Goal: Task Accomplishment & Management: Use online tool/utility

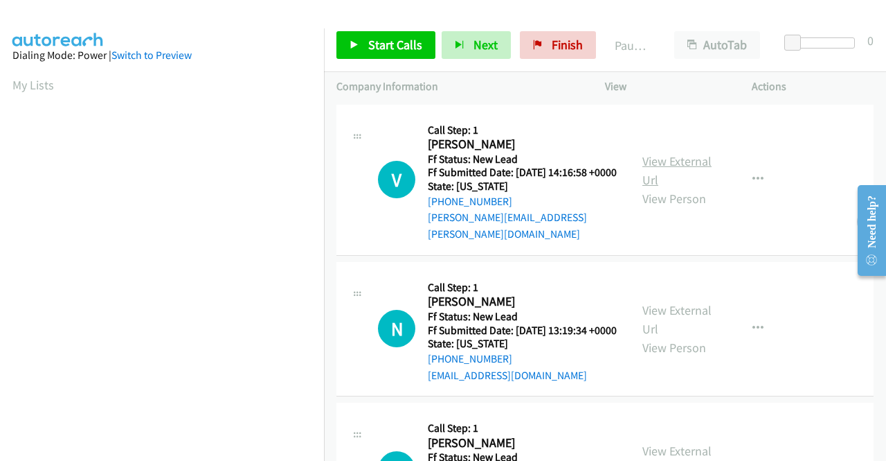
click at [677, 161] on link "View External Url" at bounding box center [677, 170] width 69 height 35
click at [681, 316] on link "View External Url" at bounding box center [677, 319] width 69 height 35
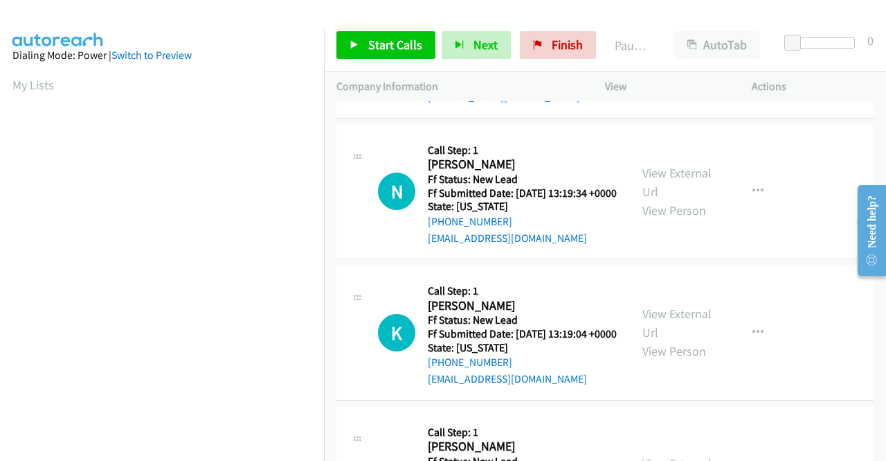
scroll to position [139, 0]
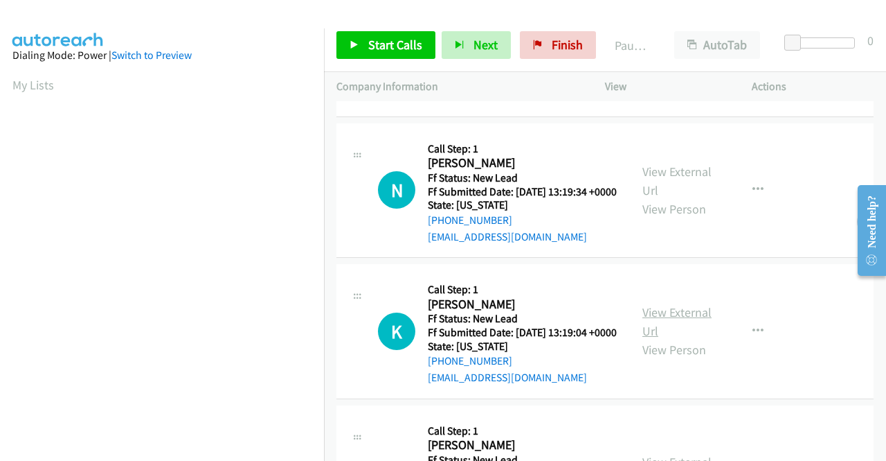
click at [666, 333] on link "View External Url" at bounding box center [677, 321] width 69 height 35
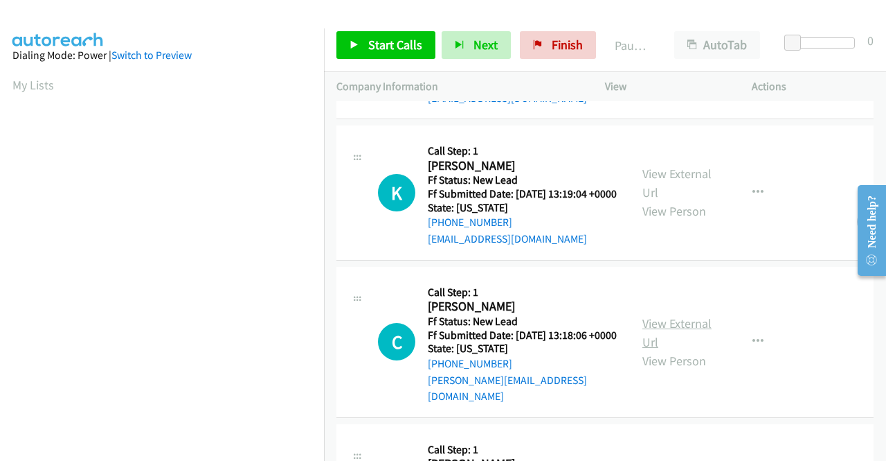
click at [665, 343] on link "View External Url" at bounding box center [677, 332] width 69 height 35
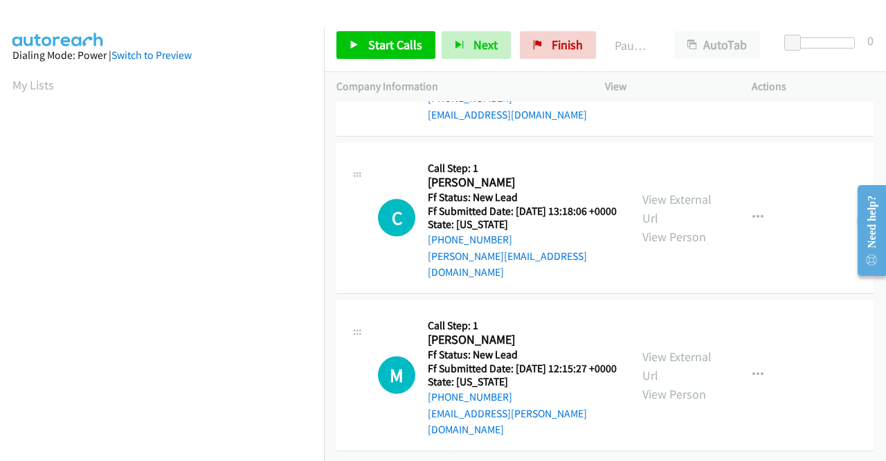
scroll to position [429, 0]
click at [683, 348] on link "View External Url" at bounding box center [677, 365] width 69 height 35
click at [371, 46] on span "Start Calls" at bounding box center [395, 45] width 54 height 16
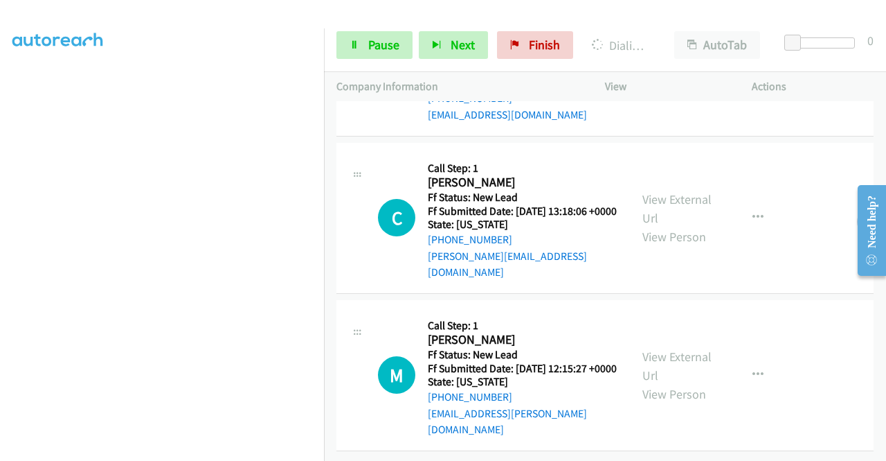
scroll to position [39, 0]
click at [374, 43] on span "Pause" at bounding box center [383, 45] width 31 height 16
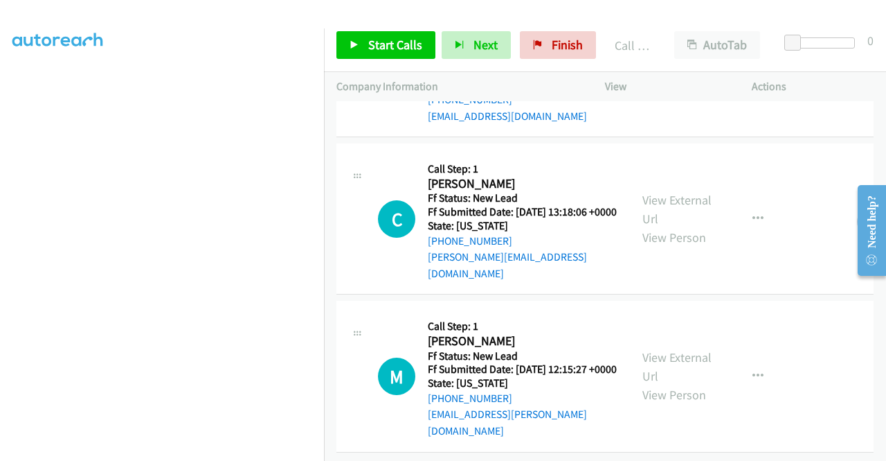
scroll to position [458, 0]
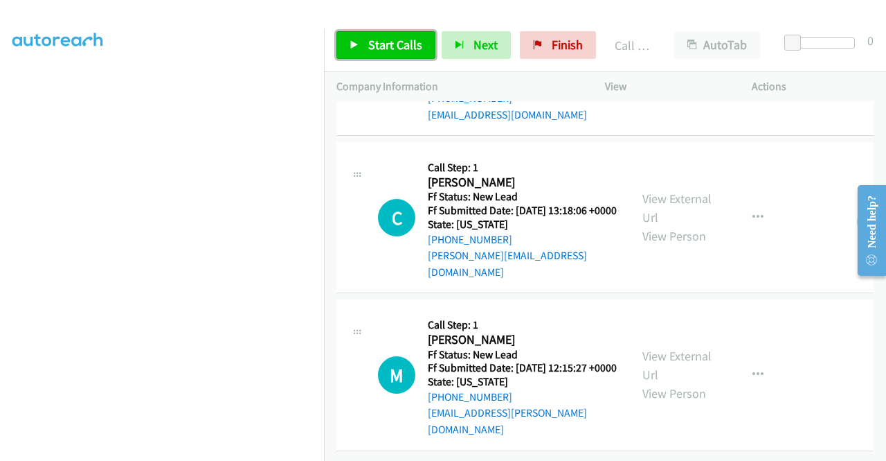
click at [348, 39] on link "Start Calls" at bounding box center [386, 45] width 99 height 28
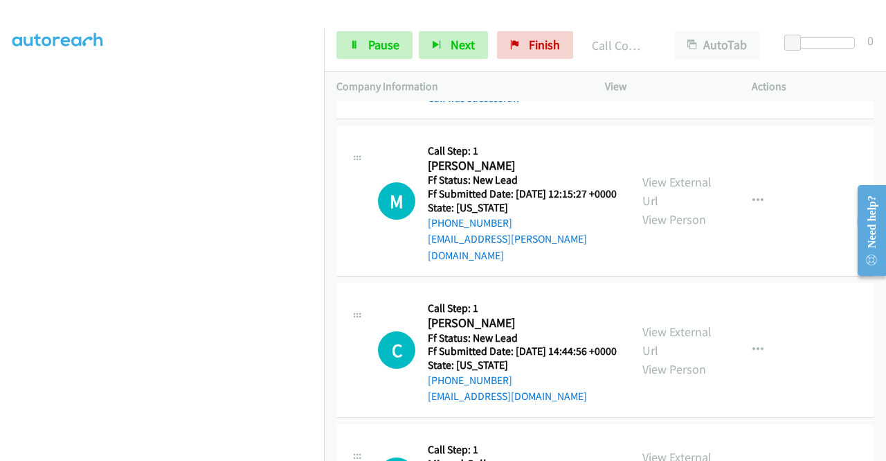
scroll to position [693, 0]
click at [366, 37] on link "Pause" at bounding box center [375, 45] width 76 height 28
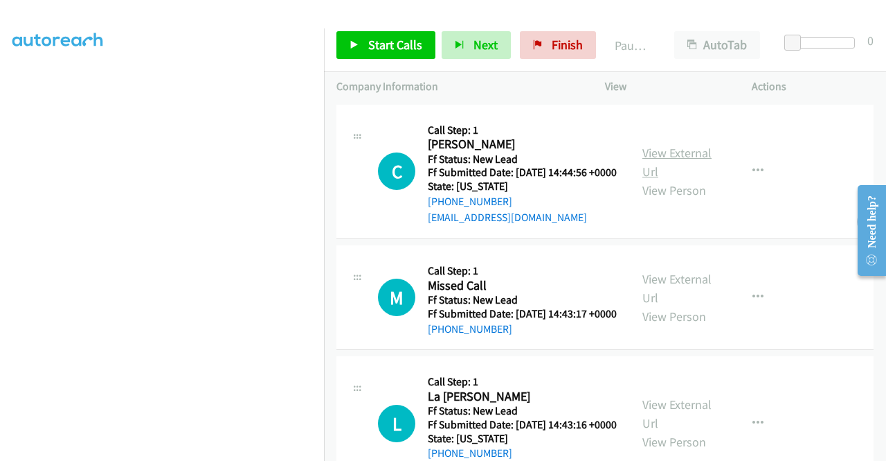
click at [675, 161] on link "View External Url" at bounding box center [677, 162] width 69 height 35
click at [663, 301] on link "View External Url" at bounding box center [677, 288] width 69 height 35
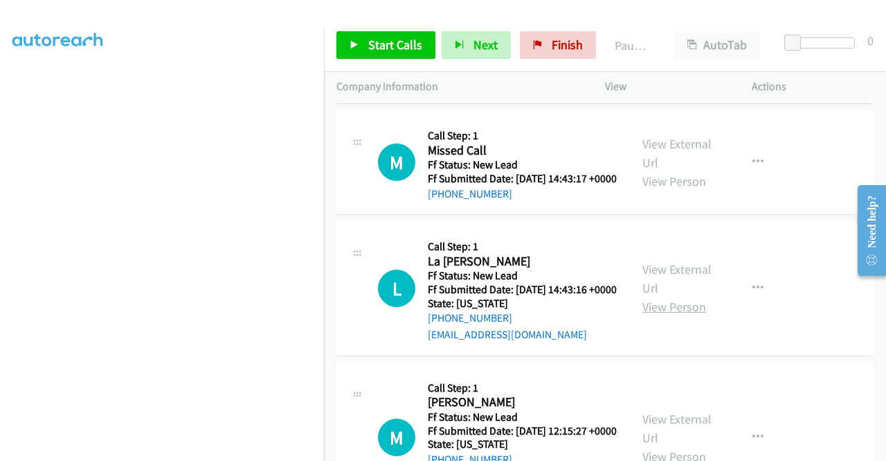
scroll to position [139, 0]
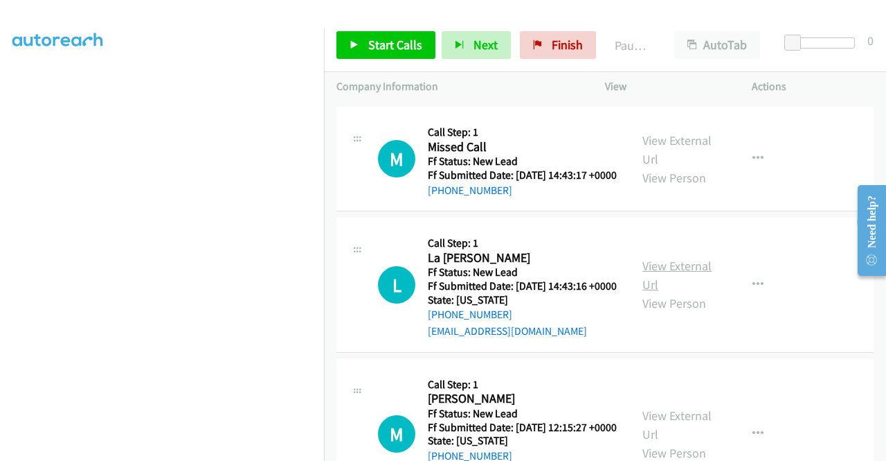
click at [693, 292] on link "View External Url" at bounding box center [677, 275] width 69 height 35
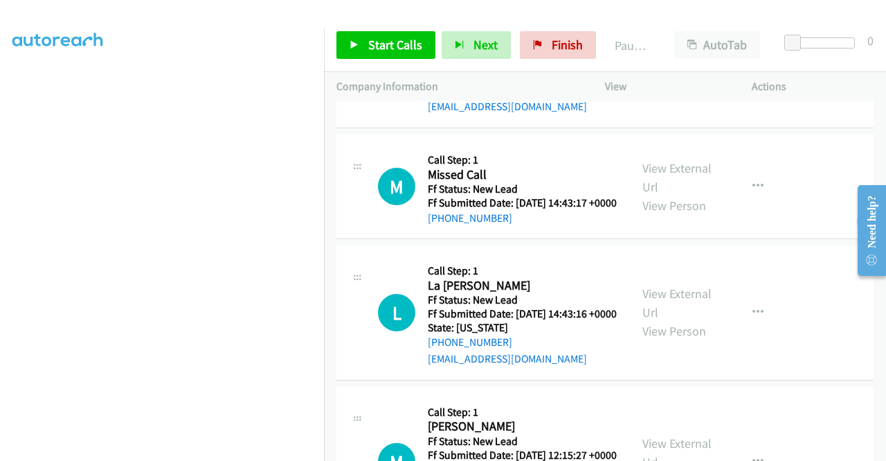
scroll to position [0, 0]
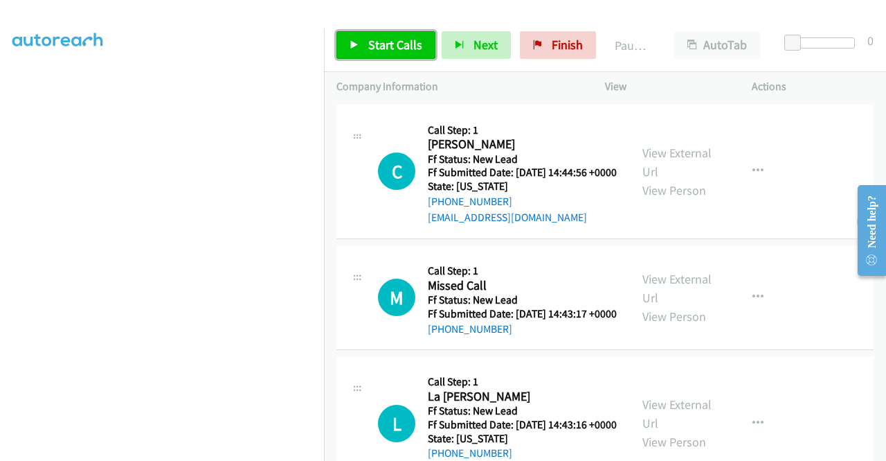
click at [392, 46] on span "Start Calls" at bounding box center [395, 45] width 54 height 16
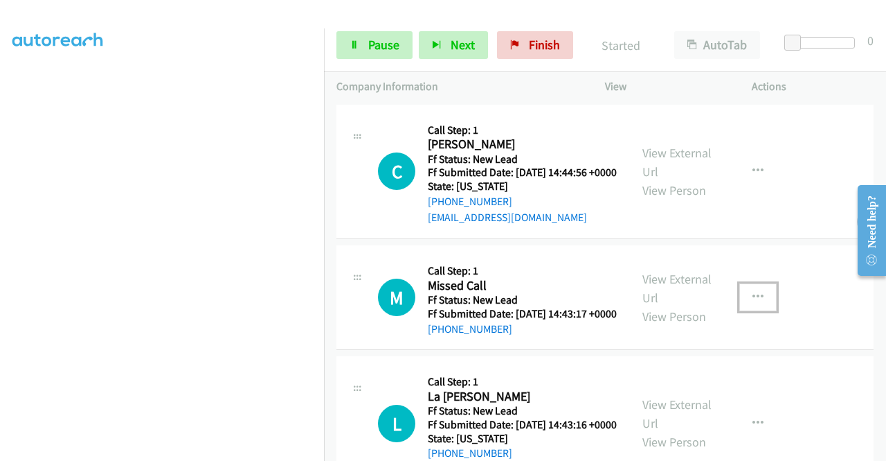
click at [753, 303] on icon "button" at bounding box center [758, 297] width 11 height 11
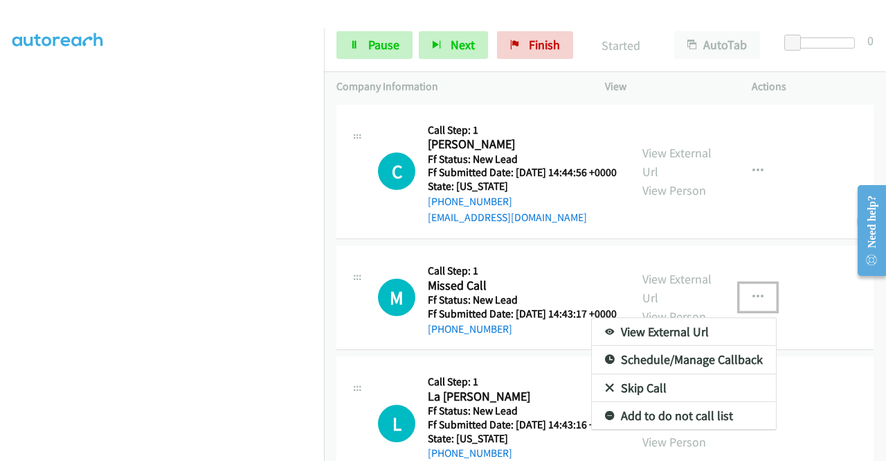
click at [640, 402] on link "Skip Call" at bounding box center [684, 388] width 184 height 28
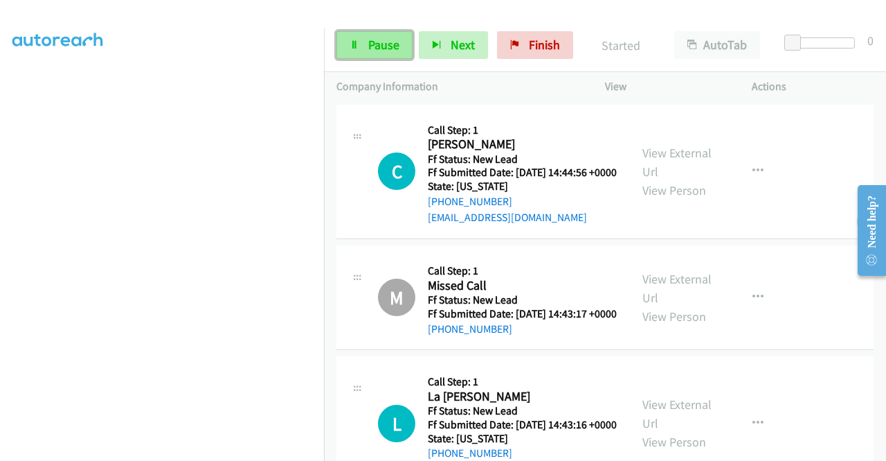
click at [362, 44] on link "Pause" at bounding box center [375, 45] width 76 height 28
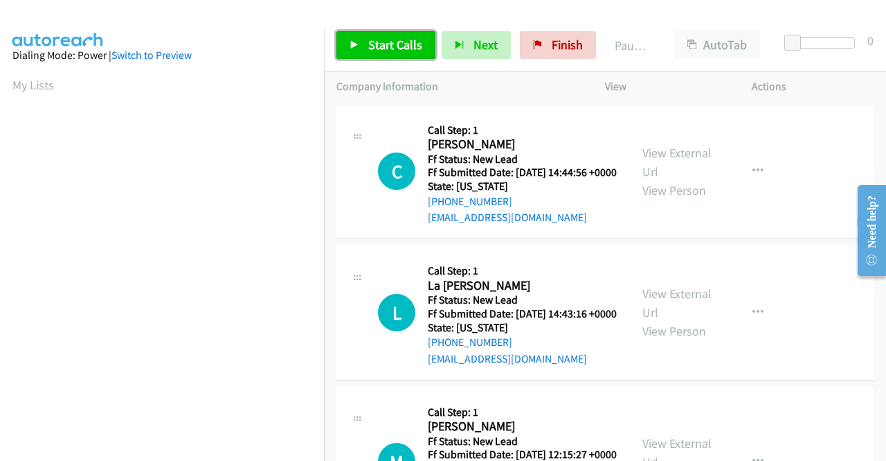
click at [385, 46] on span "Start Calls" at bounding box center [395, 45] width 54 height 16
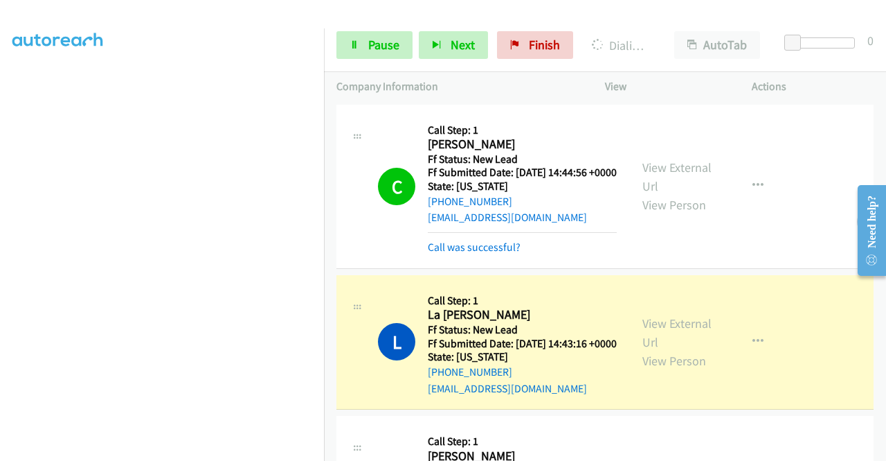
scroll to position [139, 0]
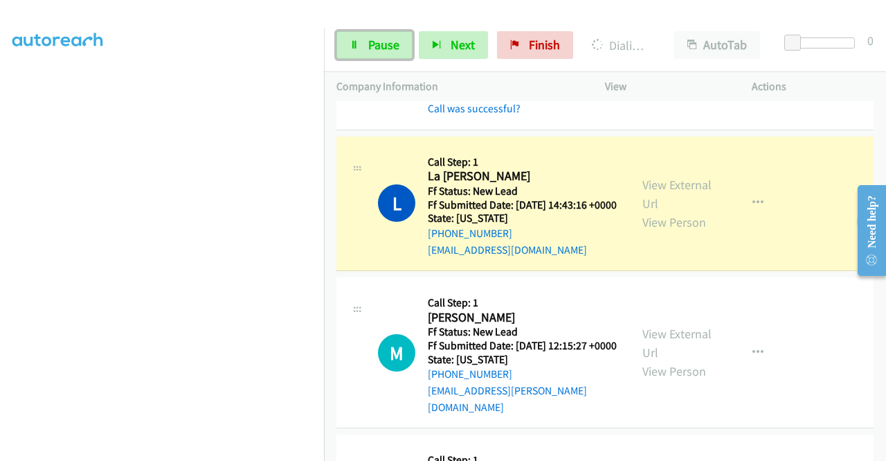
click at [385, 42] on span "Pause" at bounding box center [383, 45] width 31 height 16
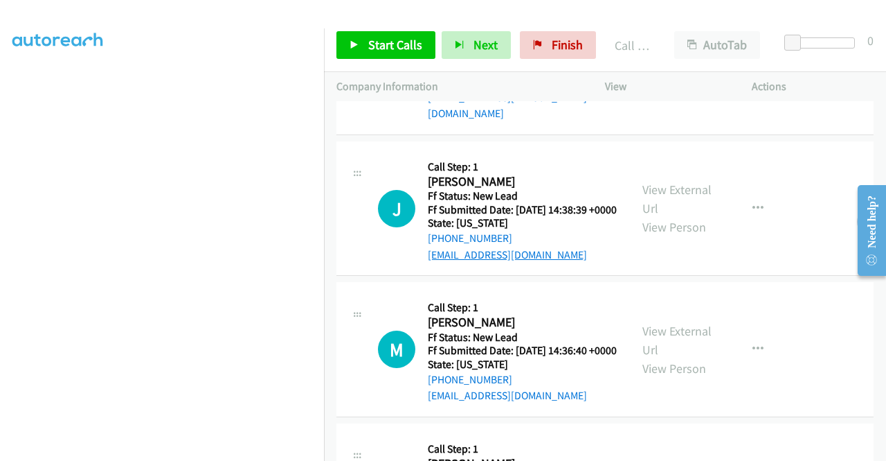
scroll to position [346, 0]
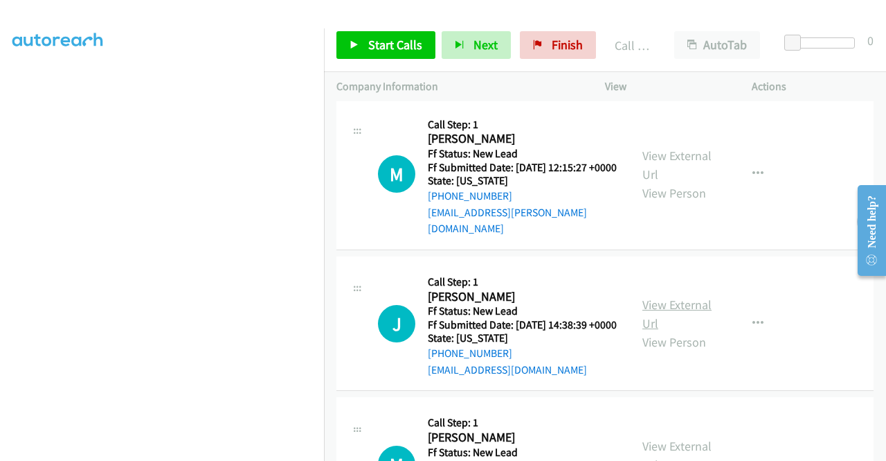
click at [677, 331] on link "View External Url" at bounding box center [677, 313] width 69 height 35
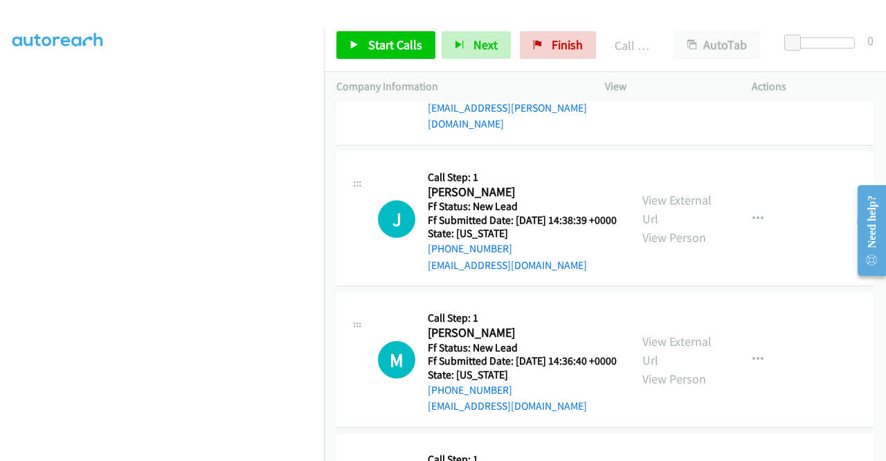
scroll to position [554, 0]
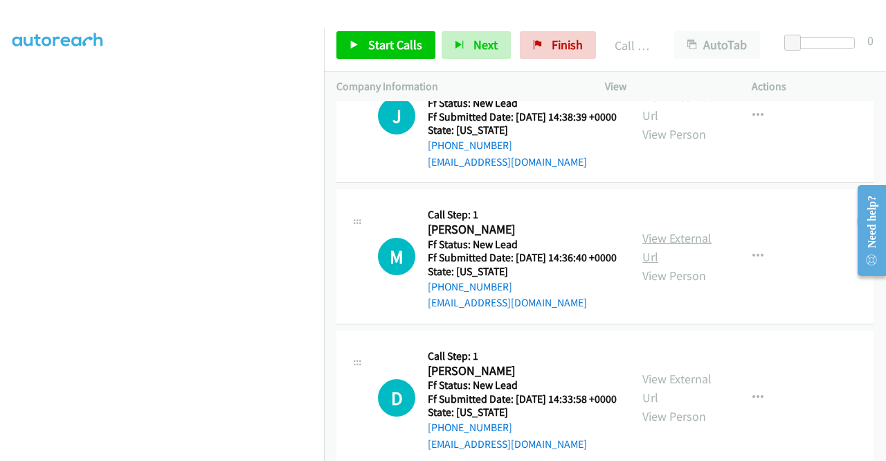
click at [652, 265] on link "View External Url" at bounding box center [677, 247] width 69 height 35
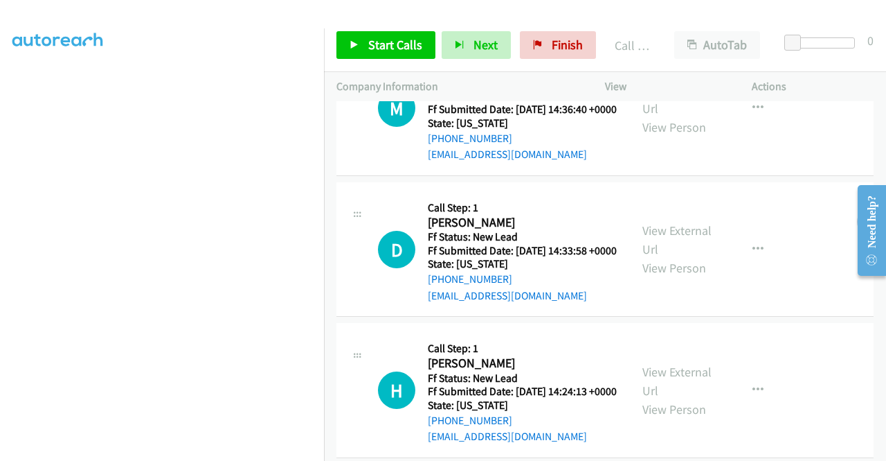
scroll to position [762, 0]
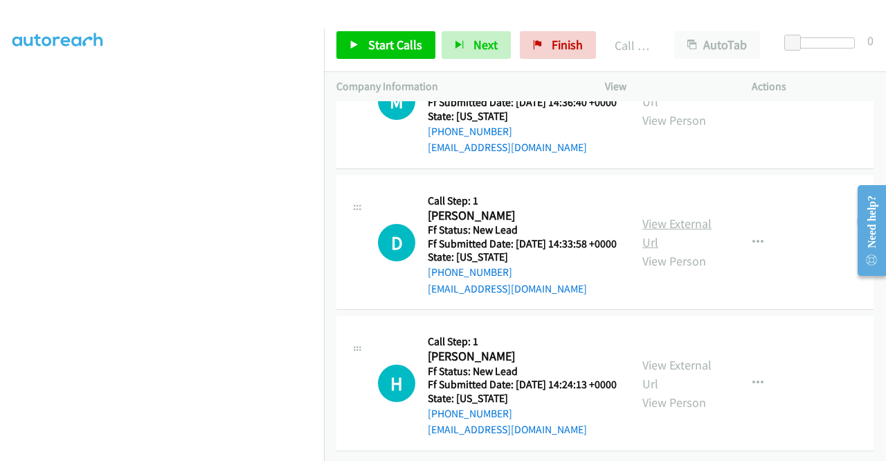
click at [681, 226] on link "View External Url" at bounding box center [677, 232] width 69 height 35
click at [679, 357] on link "View External Url" at bounding box center [677, 374] width 69 height 35
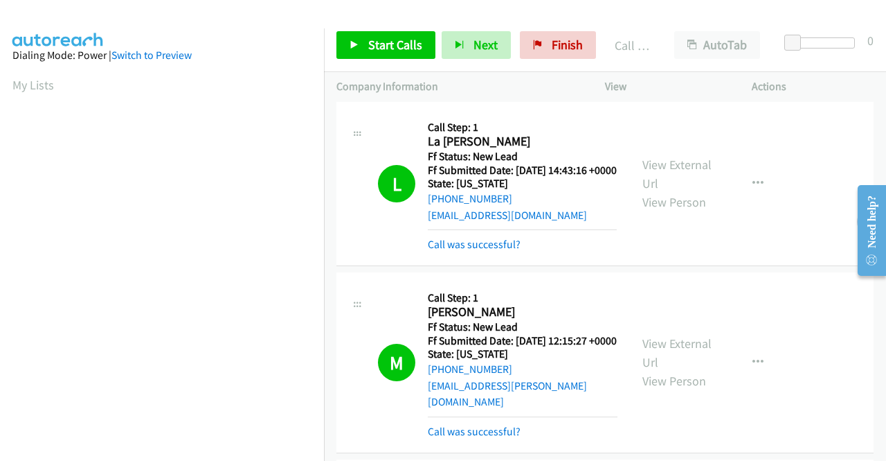
scroll to position [316, 0]
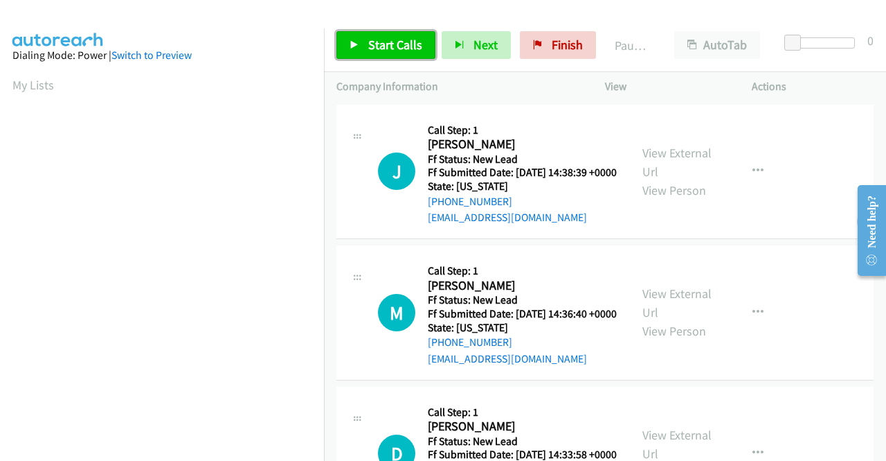
click at [389, 41] on span "Start Calls" at bounding box center [395, 45] width 54 height 16
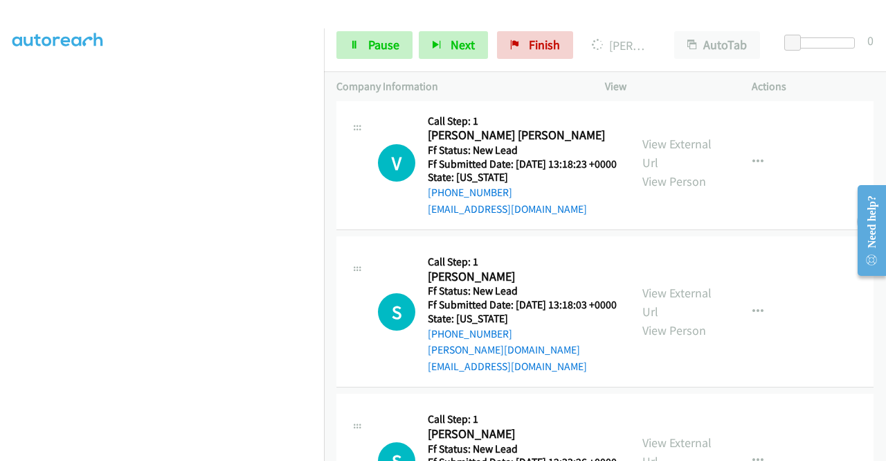
scroll to position [693, 0]
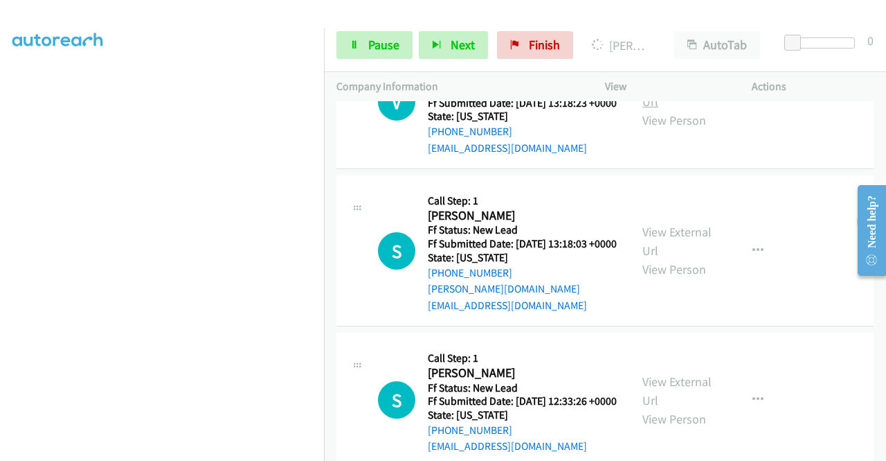
click at [686, 109] on link "View External Url" at bounding box center [677, 92] width 69 height 35
click at [693, 258] on link "View External Url" at bounding box center [677, 241] width 69 height 35
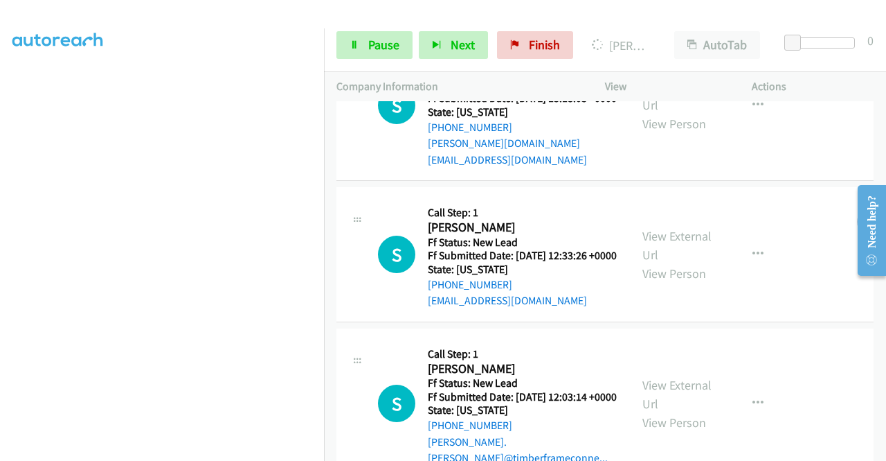
scroll to position [900, 0]
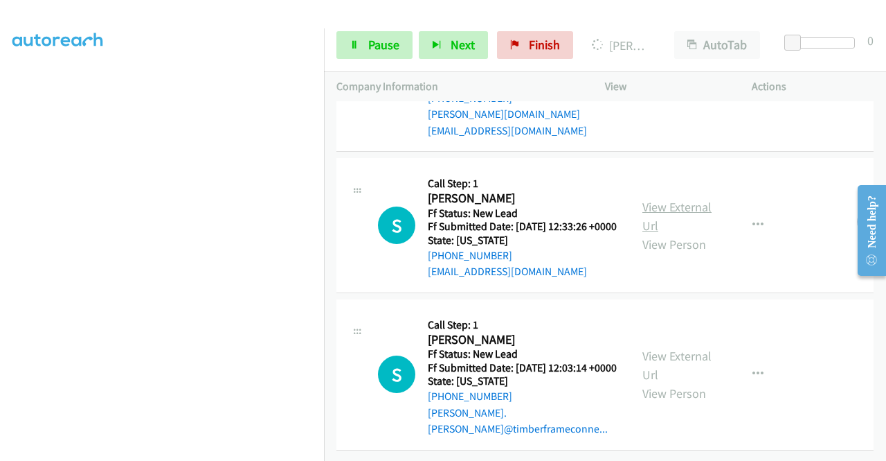
click at [678, 233] on link "View External Url" at bounding box center [677, 216] width 69 height 35
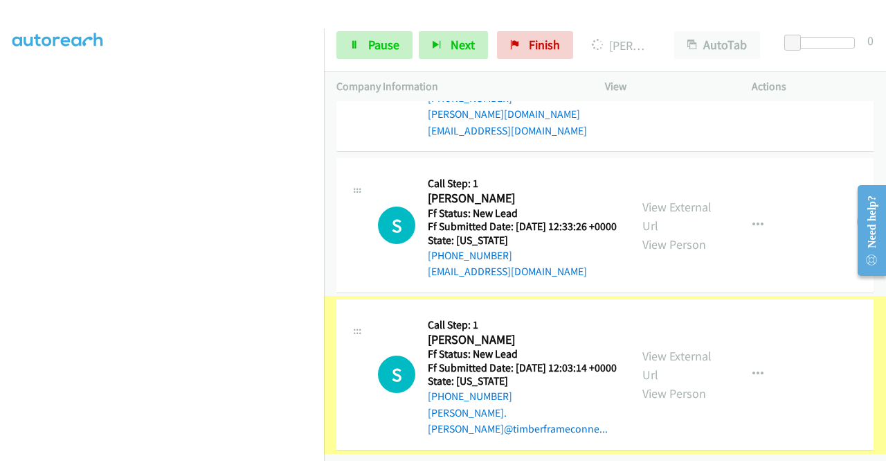
scroll to position [951, 0]
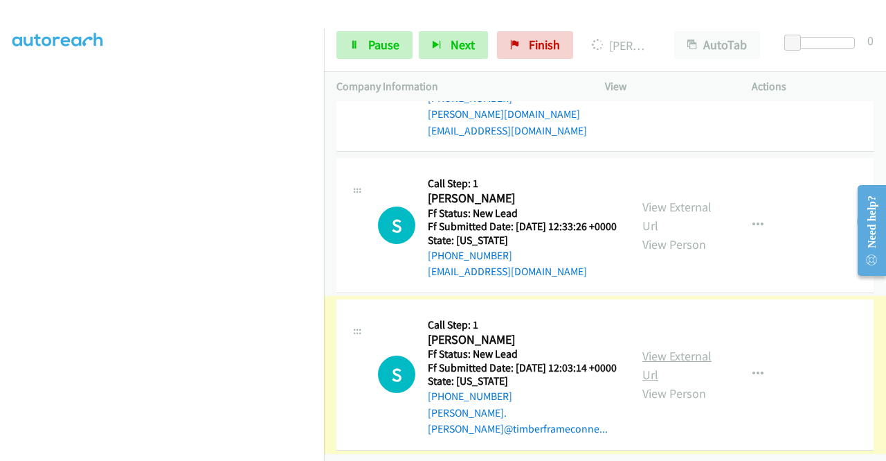
click at [684, 350] on link "View External Url" at bounding box center [677, 365] width 69 height 35
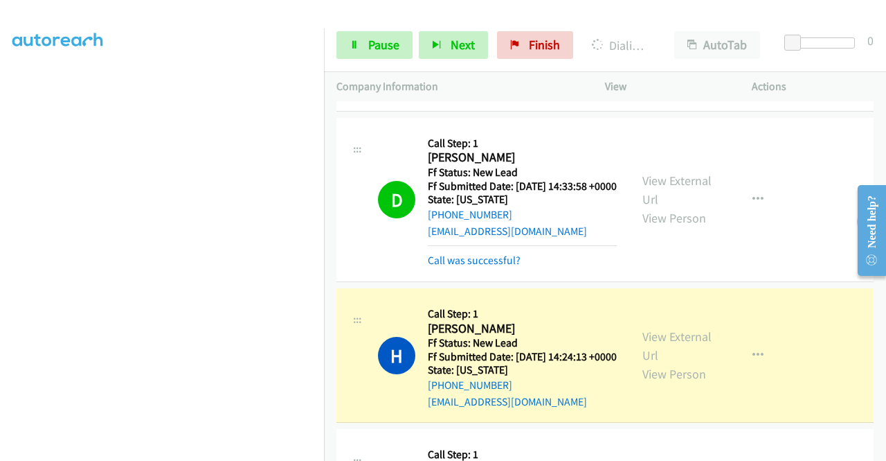
scroll to position [535, 0]
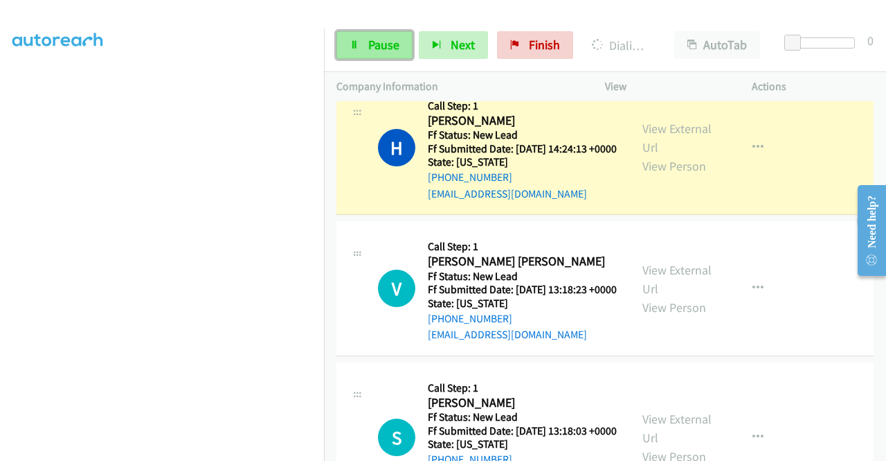
click at [382, 48] on span "Pause" at bounding box center [383, 45] width 31 height 16
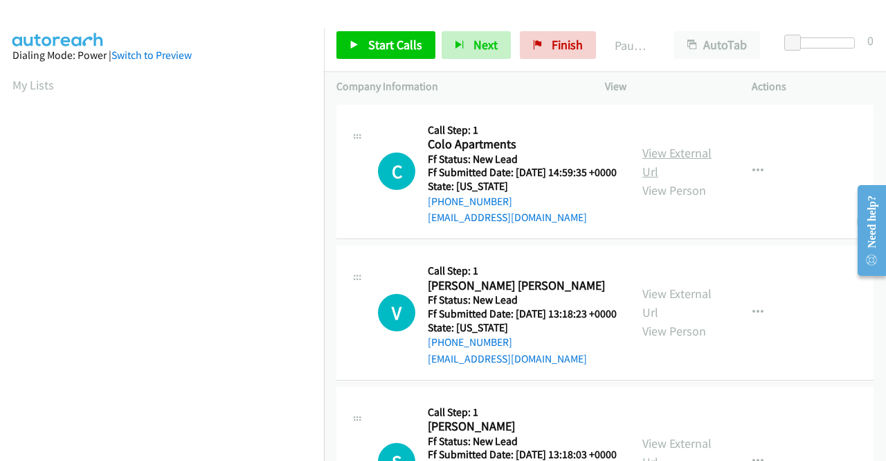
click at [679, 162] on link "View External Url" at bounding box center [677, 162] width 69 height 35
click at [754, 175] on icon "button" at bounding box center [758, 171] width 11 height 11
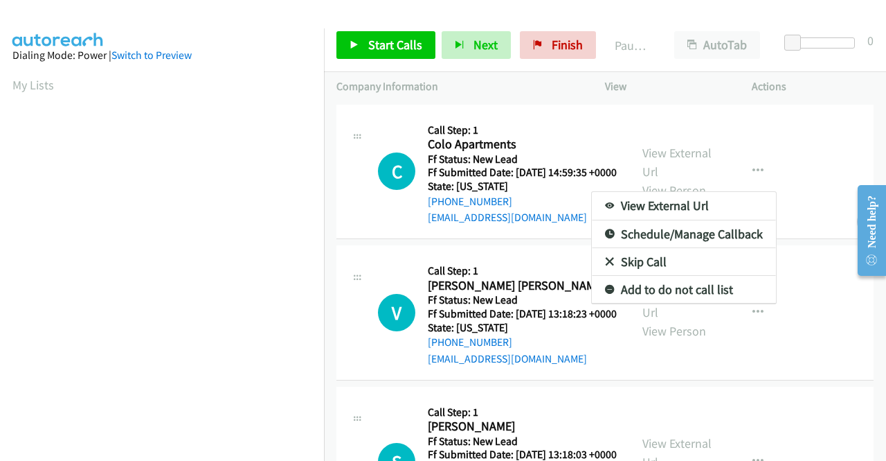
click at [639, 265] on link "Skip Call" at bounding box center [684, 262] width 184 height 28
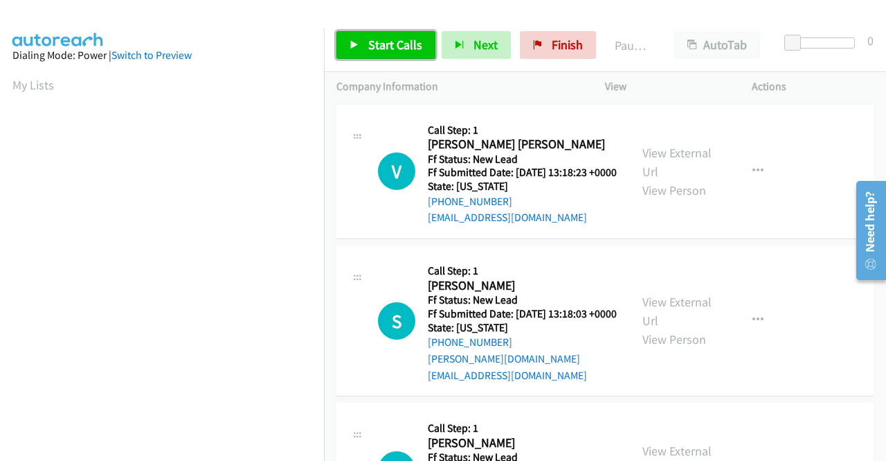
click at [362, 44] on link "Start Calls" at bounding box center [386, 45] width 99 height 28
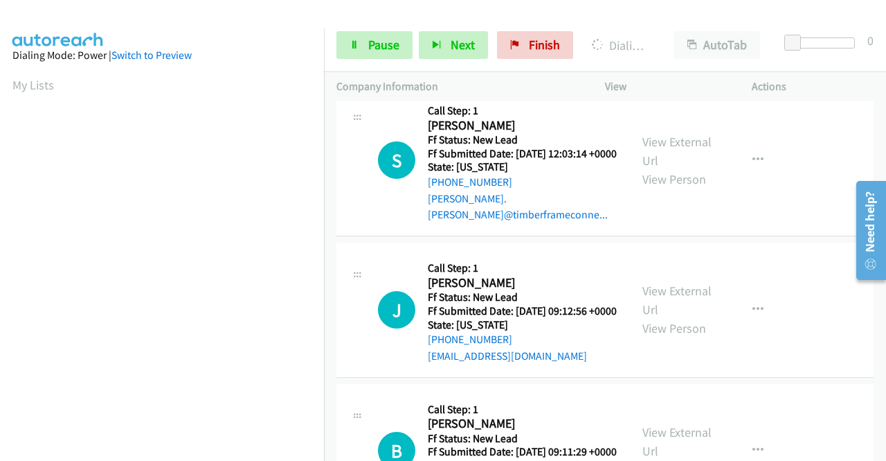
scroll to position [582, 0]
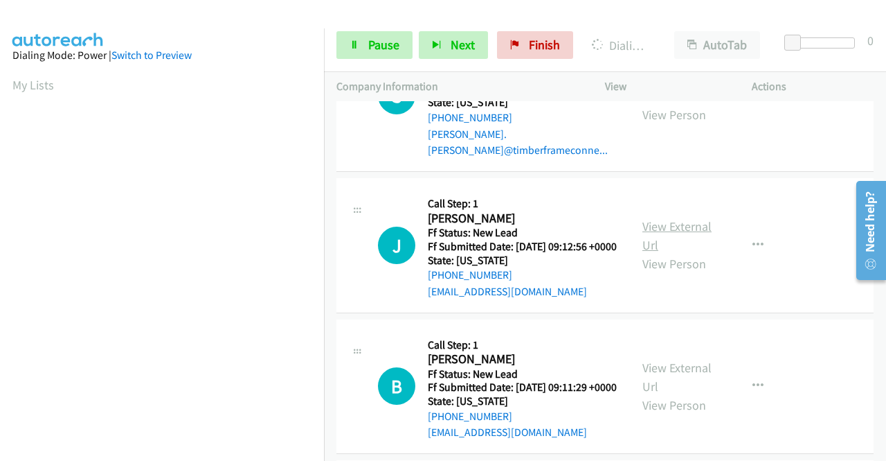
click at [667, 250] on link "View External Url" at bounding box center [677, 235] width 69 height 35
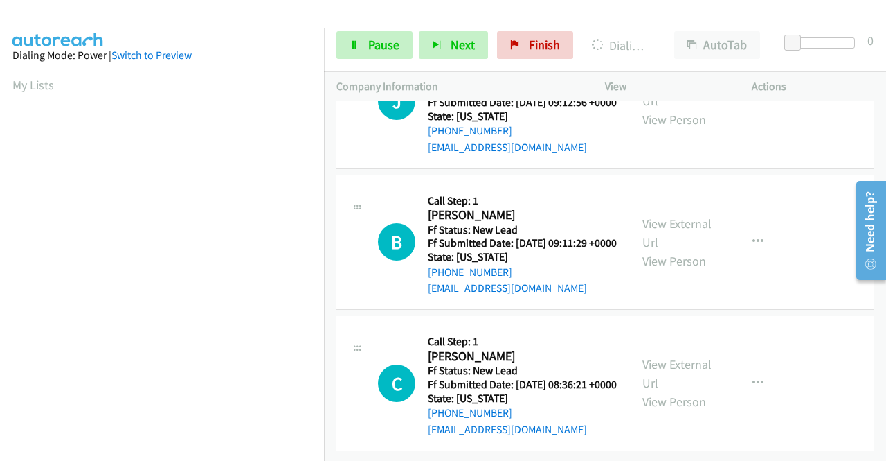
scroll to position [790, 0]
click at [678, 215] on link "View External Url" at bounding box center [677, 232] width 69 height 35
click at [669, 356] on link "View External Url" at bounding box center [677, 373] width 69 height 35
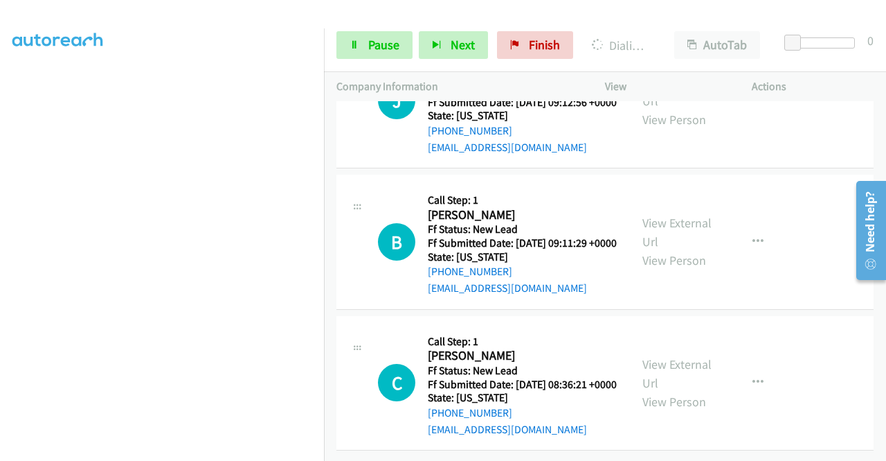
scroll to position [819, 0]
click at [366, 44] on link "Pause" at bounding box center [375, 45] width 76 height 28
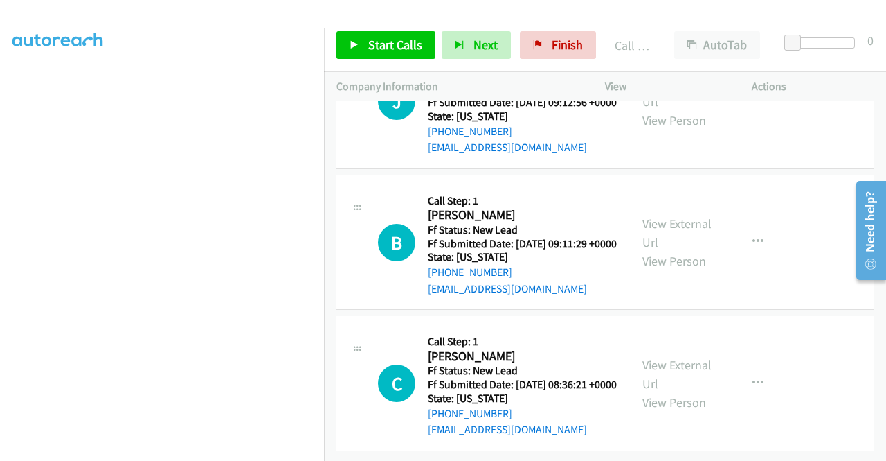
scroll to position [848, 0]
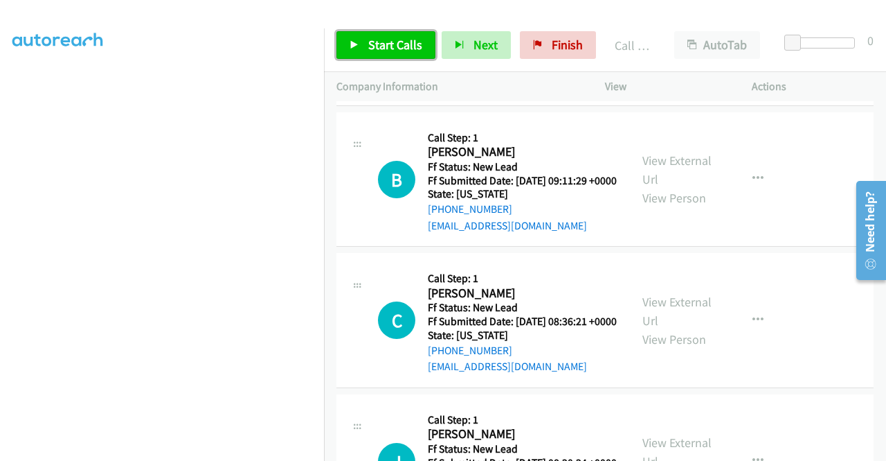
click at [356, 37] on link "Start Calls" at bounding box center [386, 45] width 99 height 28
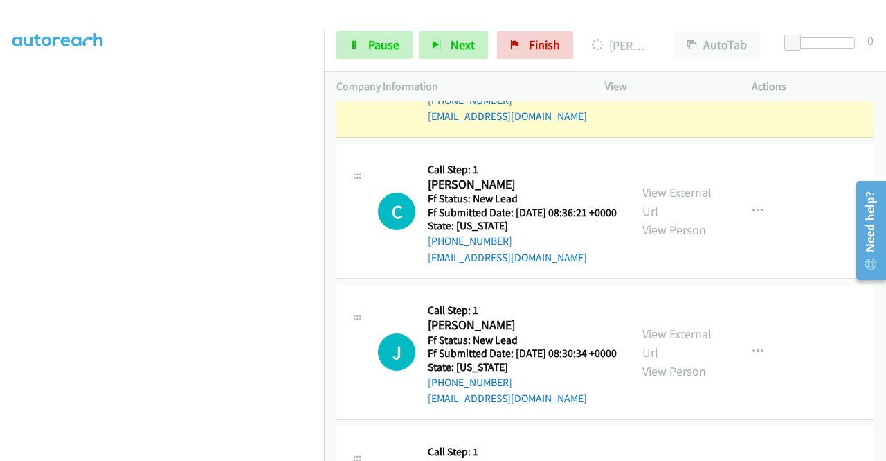
scroll to position [1194, 0]
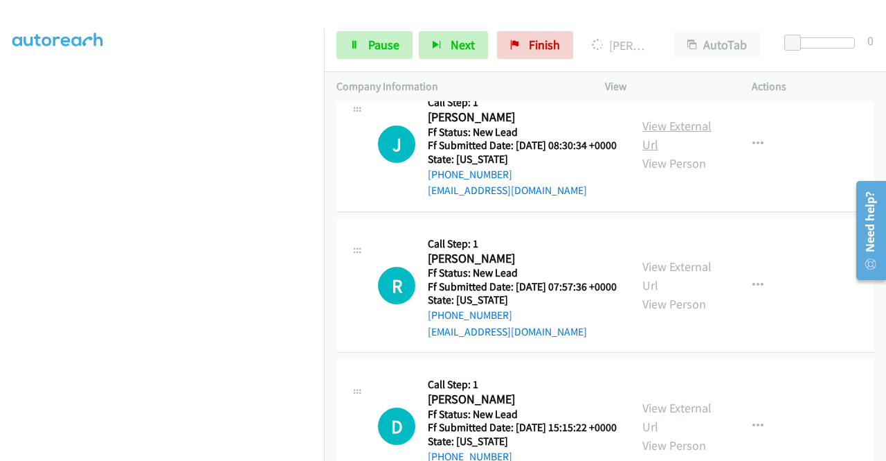
click at [670, 152] on link "View External Url" at bounding box center [677, 135] width 69 height 35
click at [655, 293] on link "View External Url" at bounding box center [677, 275] width 69 height 35
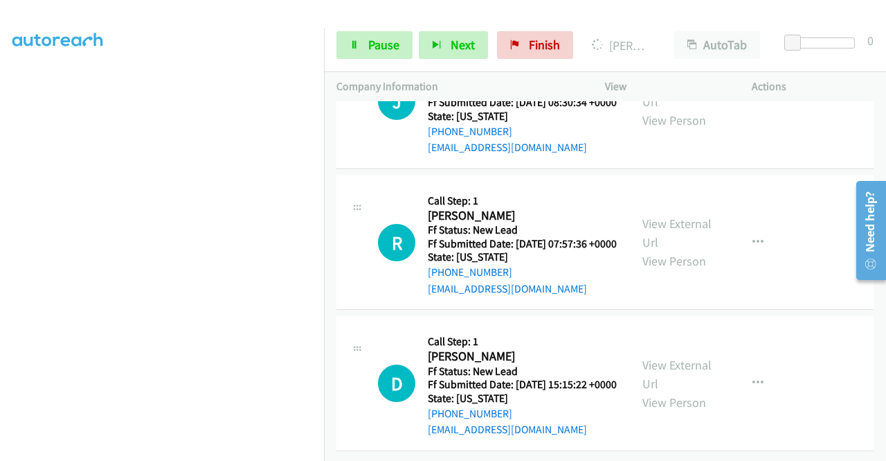
scroll to position [1348, 0]
click at [655, 357] on link "View External Url" at bounding box center [677, 374] width 69 height 35
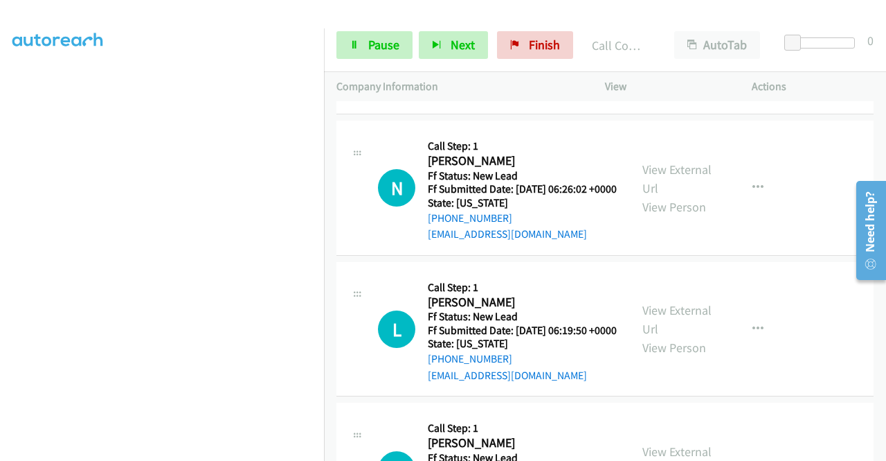
scroll to position [1694, 0]
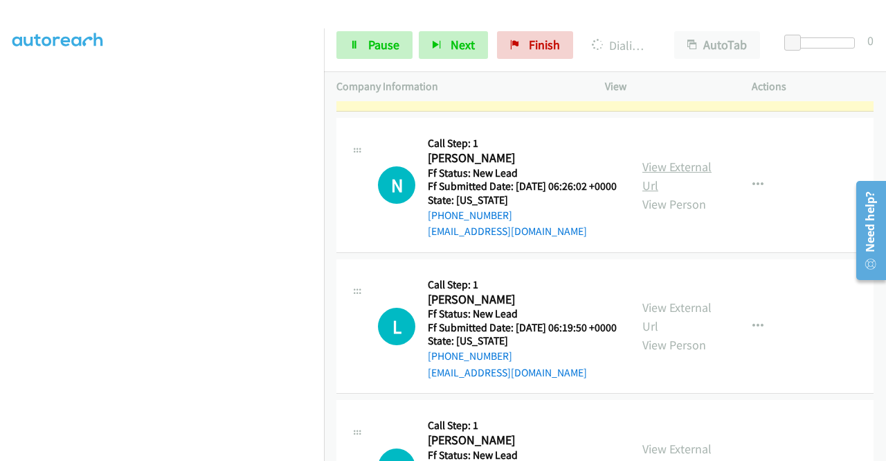
click at [672, 193] on link "View External Url" at bounding box center [677, 176] width 69 height 35
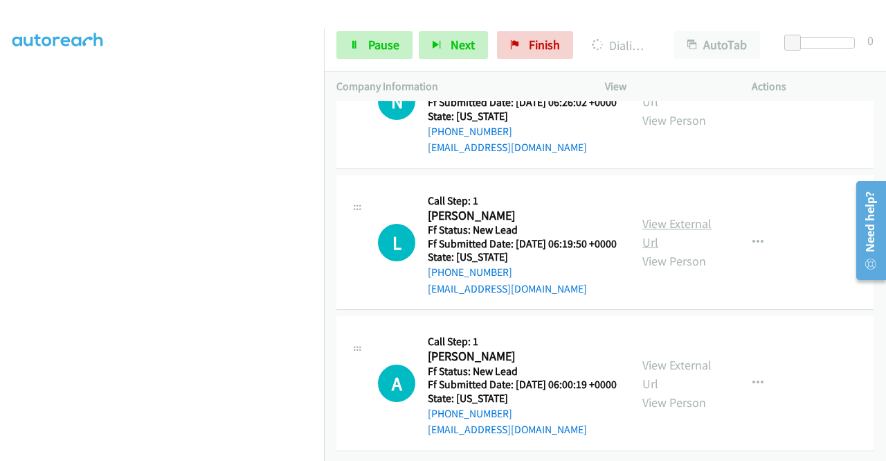
click at [669, 250] on link "View External Url" at bounding box center [677, 232] width 69 height 35
click at [657, 357] on link "View External Url" at bounding box center [677, 374] width 69 height 35
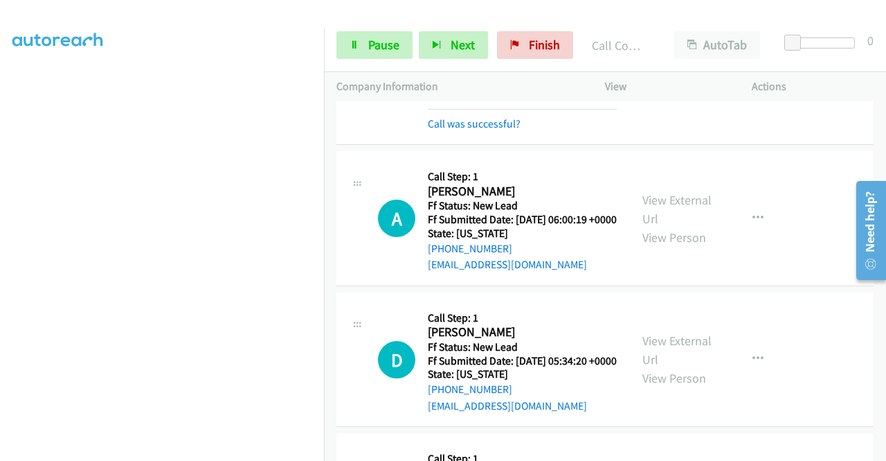
scroll to position [2011, 0]
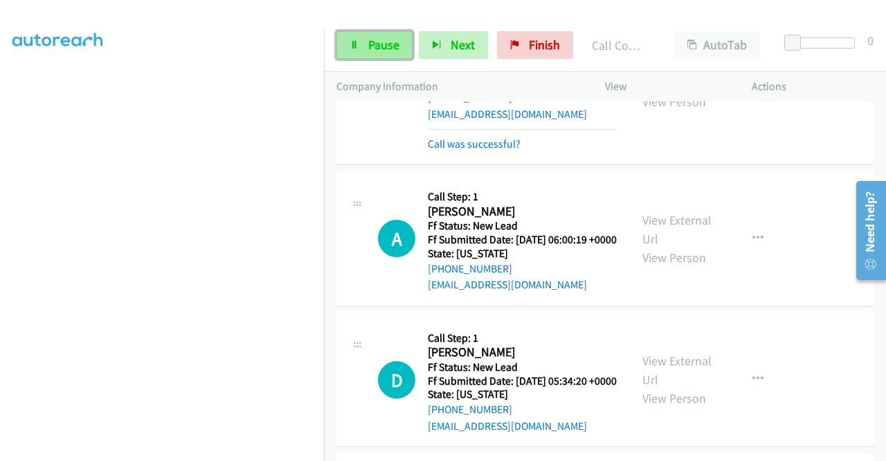
click at [381, 46] on span "Pause" at bounding box center [383, 45] width 31 height 16
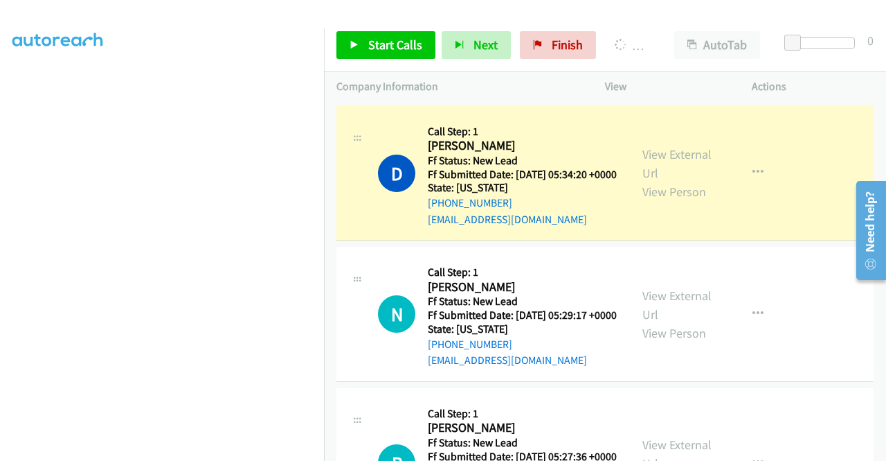
scroll to position [2219, 0]
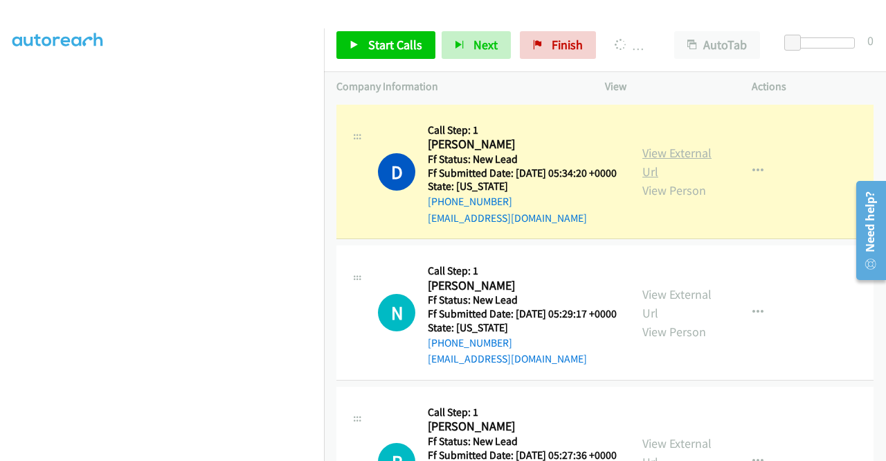
click at [669, 179] on link "View External Url" at bounding box center [677, 162] width 69 height 35
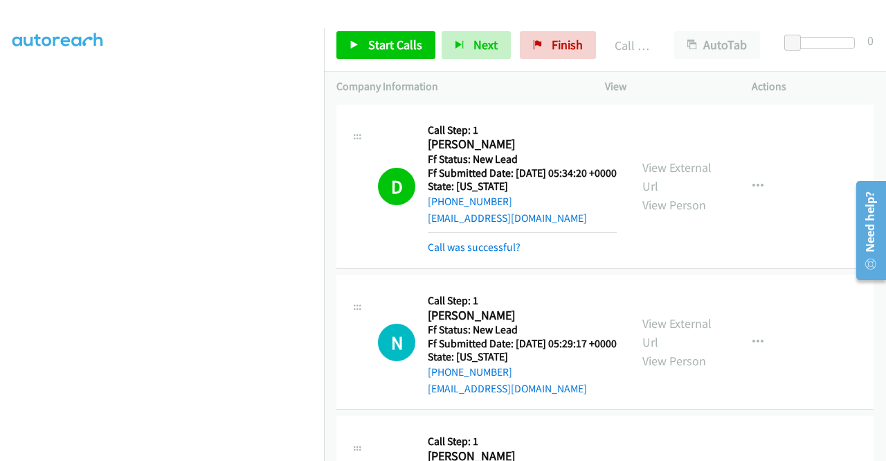
scroll to position [316, 0]
click at [368, 40] on span "Start Calls" at bounding box center [395, 45] width 54 height 16
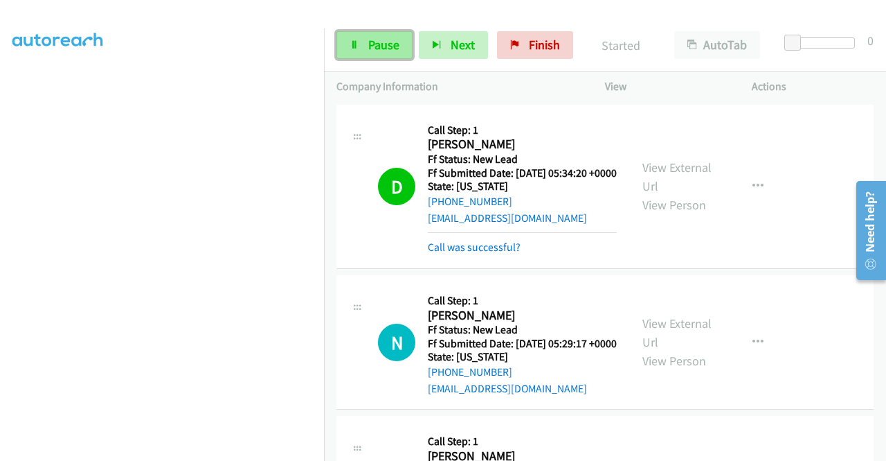
click at [380, 51] on span "Pause" at bounding box center [383, 45] width 31 height 16
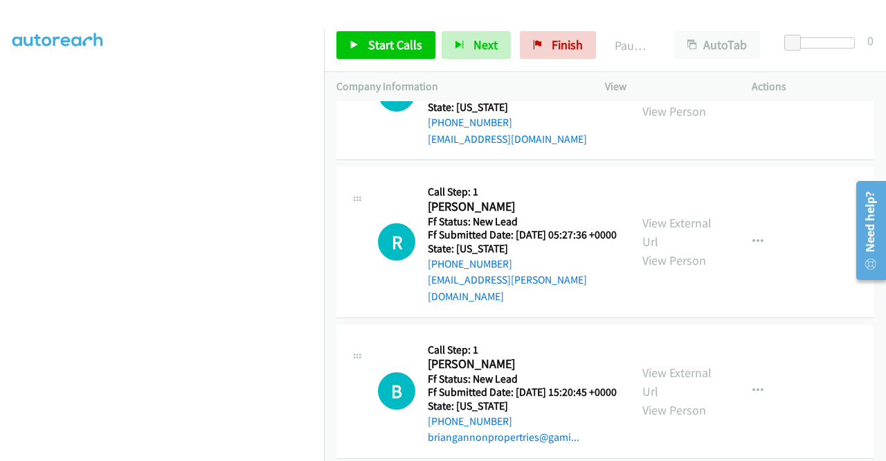
scroll to position [2496, 0]
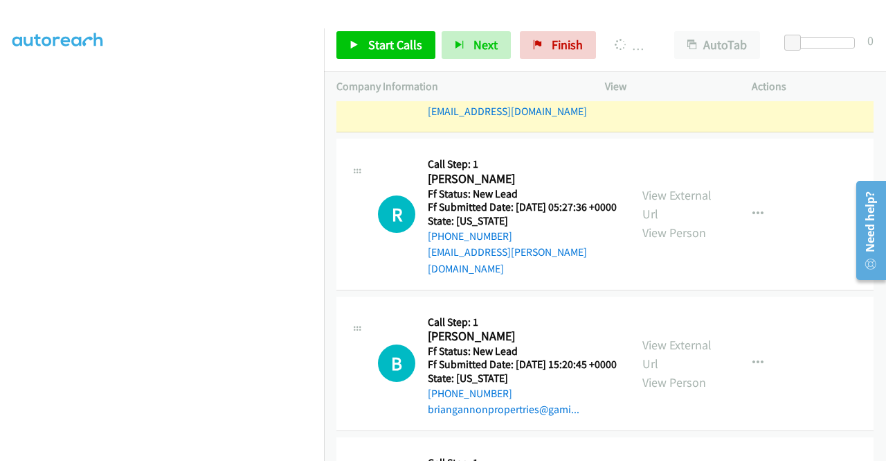
click at [668, 73] on link "View External Url" at bounding box center [677, 55] width 69 height 35
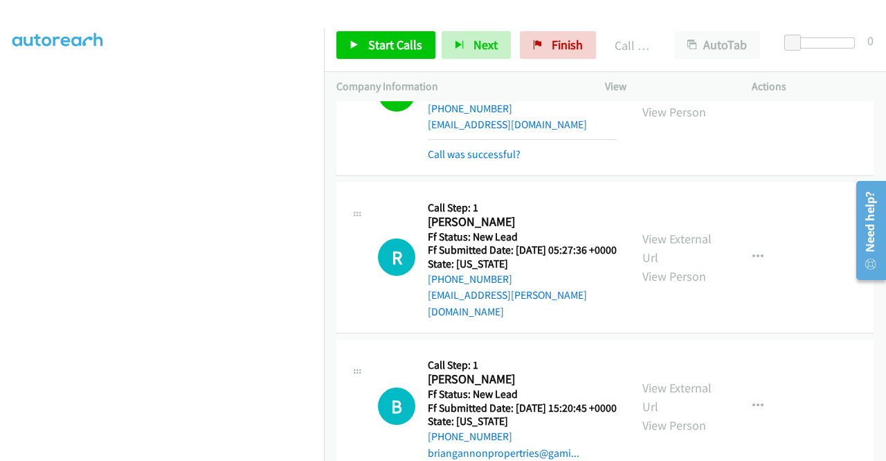
scroll to position [316, 0]
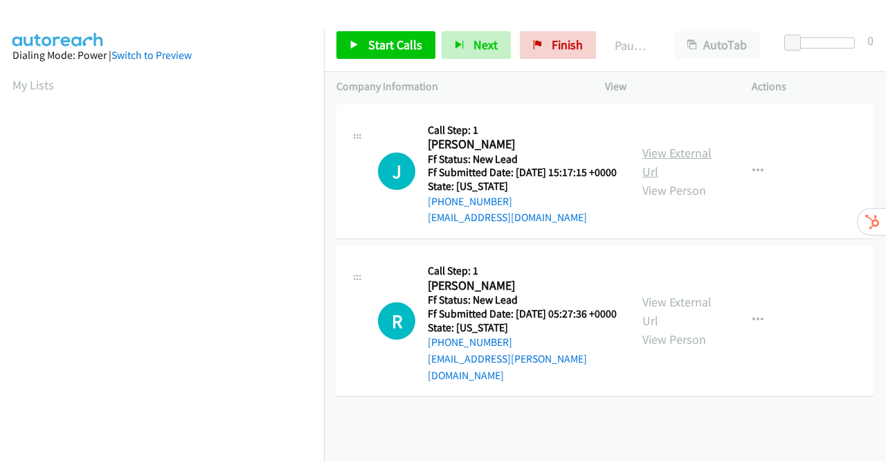
click at [683, 159] on link "View External Url" at bounding box center [677, 162] width 69 height 35
click at [685, 313] on link "View External Url" at bounding box center [677, 311] width 69 height 35
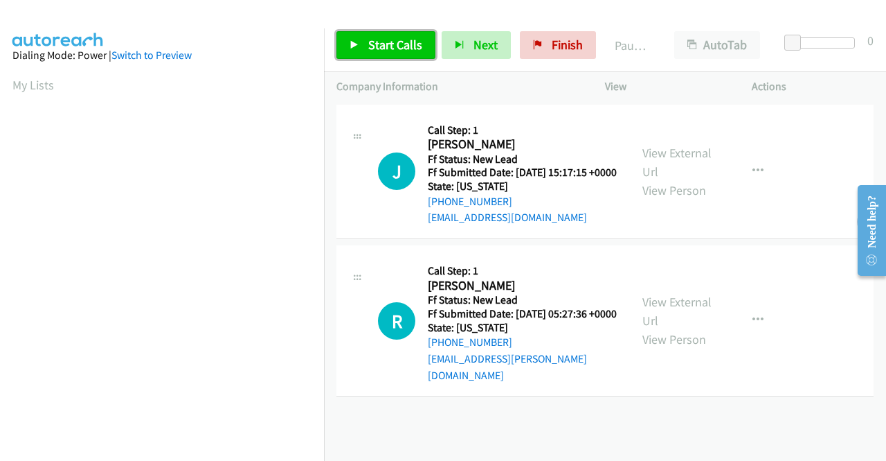
click at [377, 42] on span "Start Calls" at bounding box center [395, 45] width 54 height 16
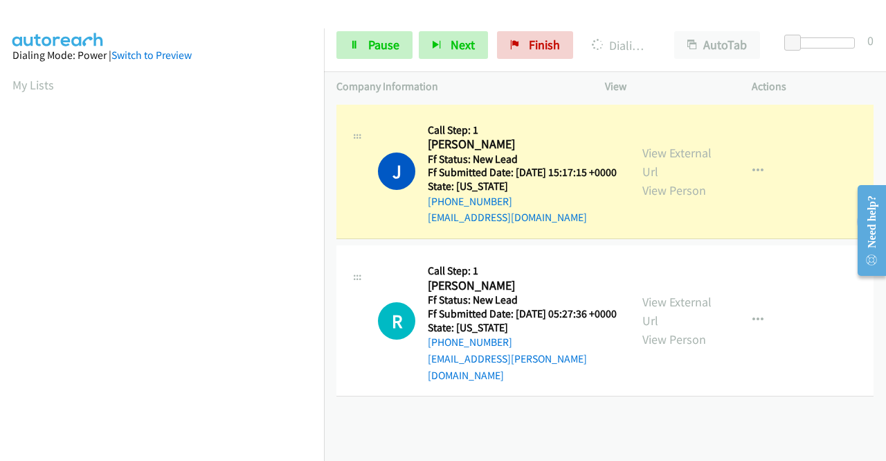
scroll to position [316, 0]
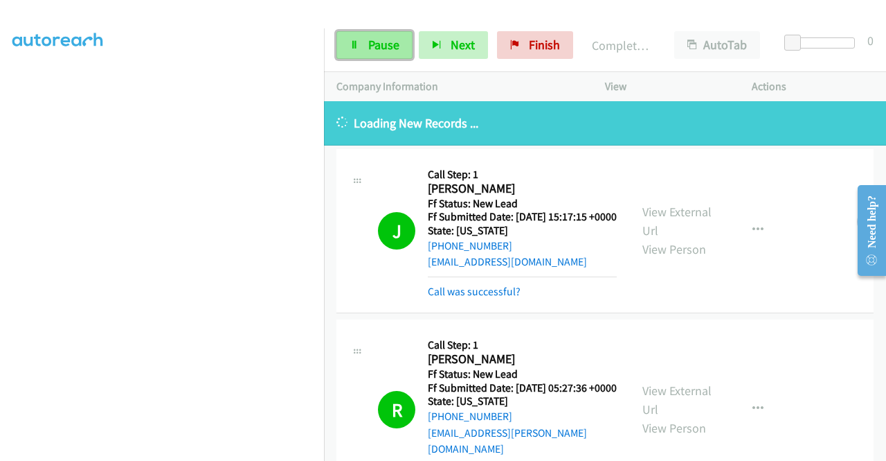
click at [368, 42] on span "Pause" at bounding box center [383, 45] width 31 height 16
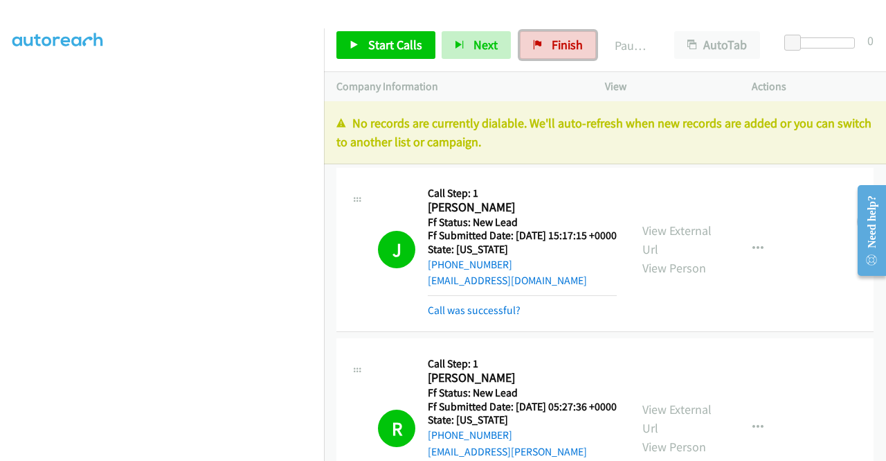
drag, startPoint x: 559, startPoint y: 39, endPoint x: 542, endPoint y: 279, distance: 240.3
click at [558, 39] on span "Finish" at bounding box center [567, 45] width 31 height 16
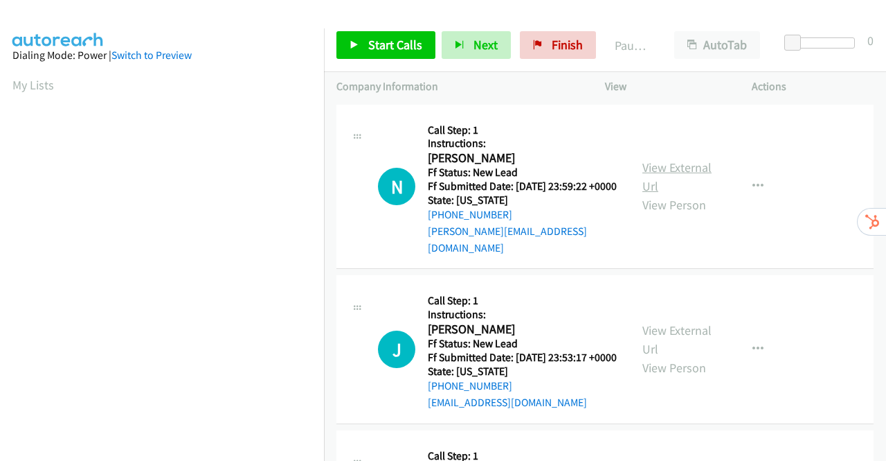
click at [679, 166] on link "View External Url" at bounding box center [677, 176] width 69 height 35
click at [688, 335] on link "View External Url" at bounding box center [677, 339] width 69 height 35
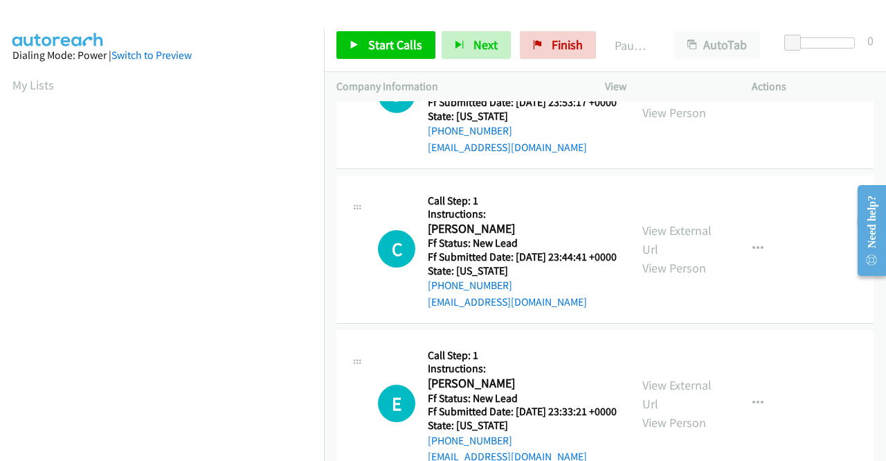
scroll to position [277, 0]
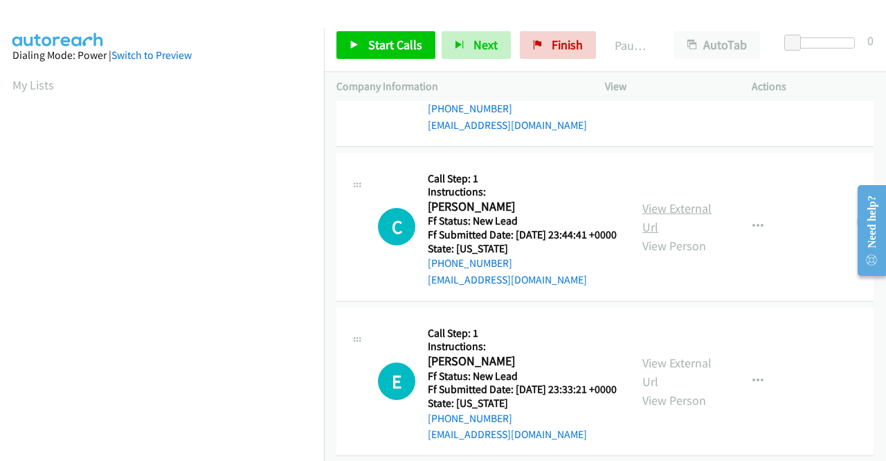
click at [676, 218] on link "View External Url" at bounding box center [677, 217] width 69 height 35
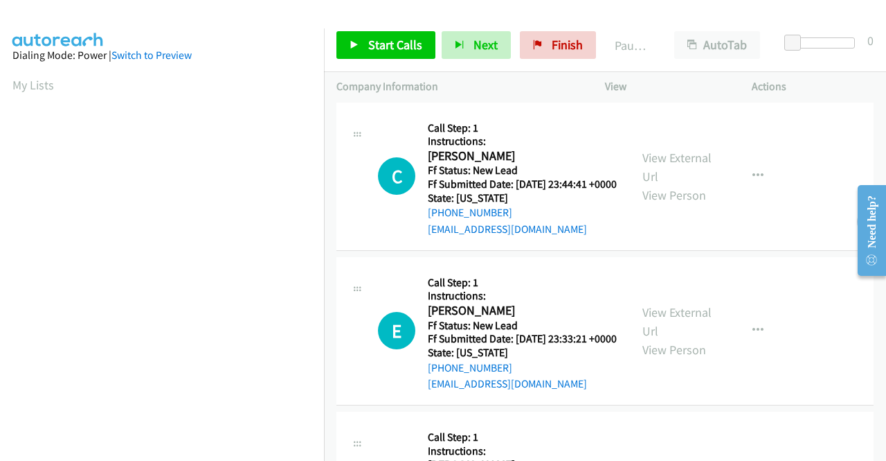
scroll to position [416, 0]
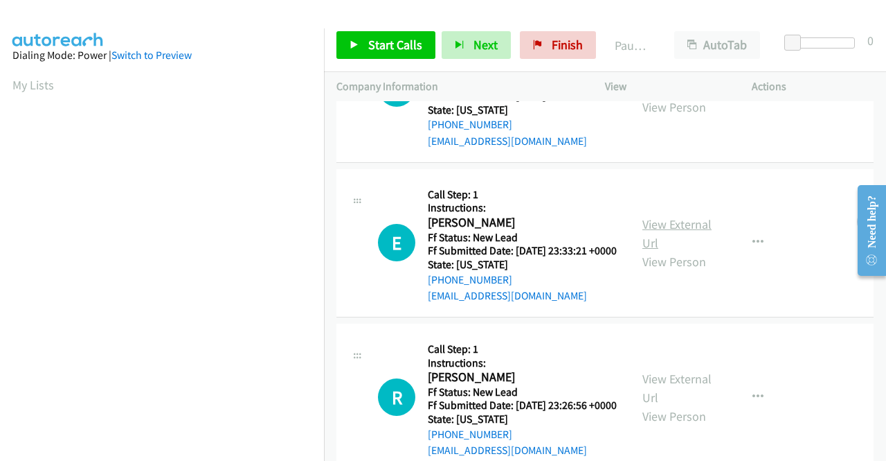
click at [651, 251] on link "View External Url" at bounding box center [677, 233] width 69 height 35
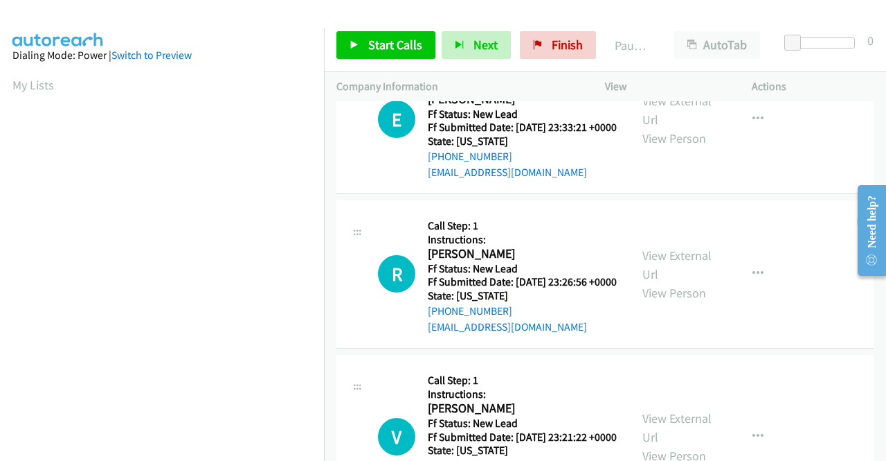
scroll to position [623, 0]
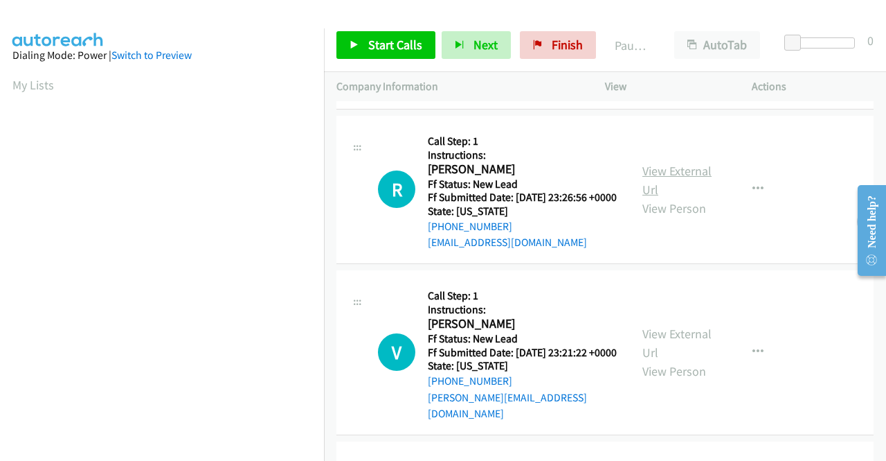
click at [683, 197] on link "View External Url" at bounding box center [677, 180] width 69 height 35
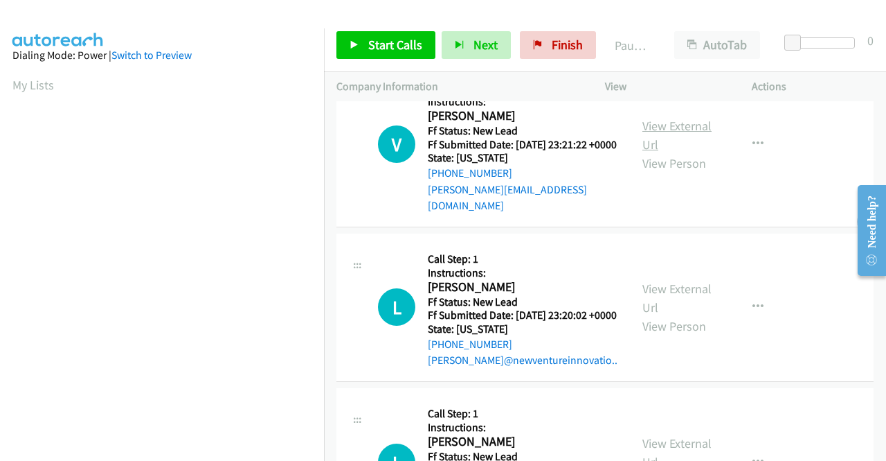
click at [665, 152] on link "View External Url" at bounding box center [677, 135] width 69 height 35
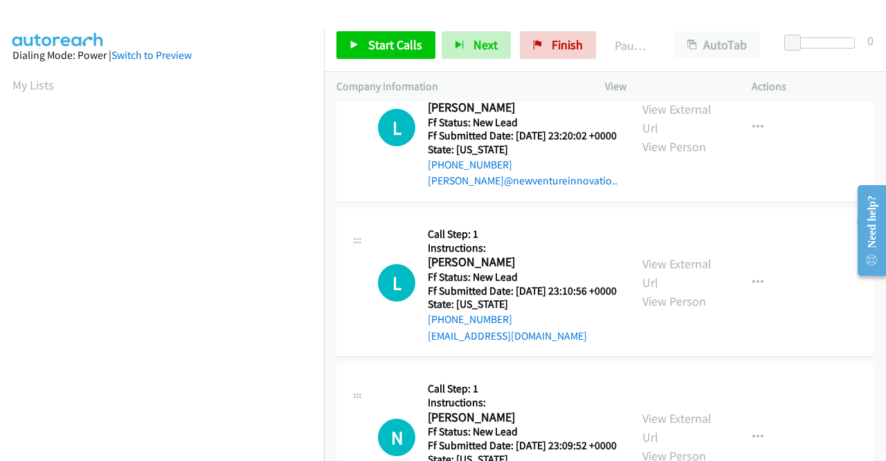
scroll to position [1039, 0]
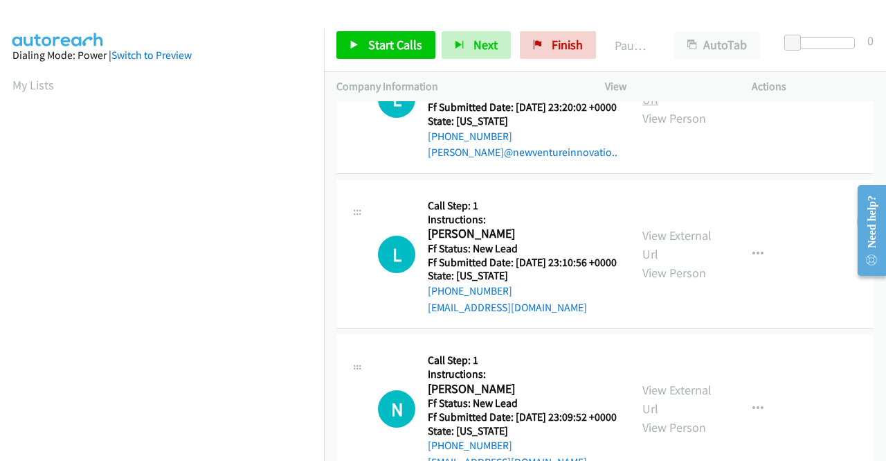
click at [655, 107] on link "View External Url" at bounding box center [677, 90] width 69 height 35
click at [669, 262] on link "View External Url" at bounding box center [677, 244] width 69 height 35
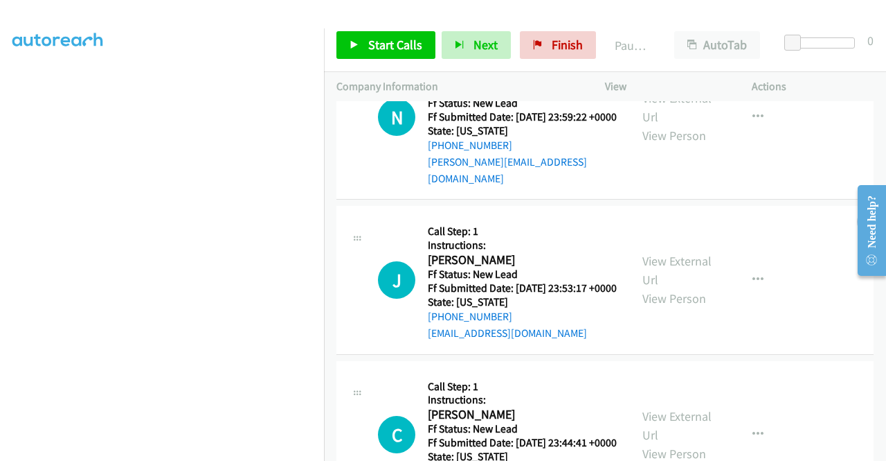
scroll to position [0, 0]
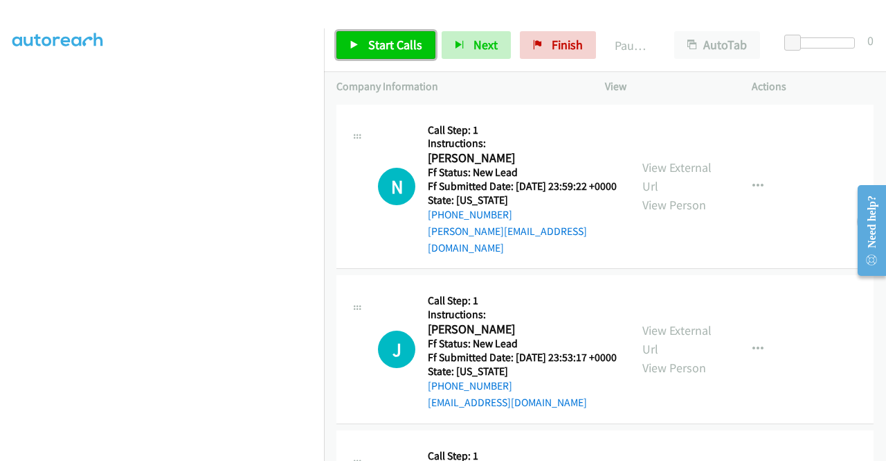
click at [376, 43] on span "Start Calls" at bounding box center [395, 45] width 54 height 16
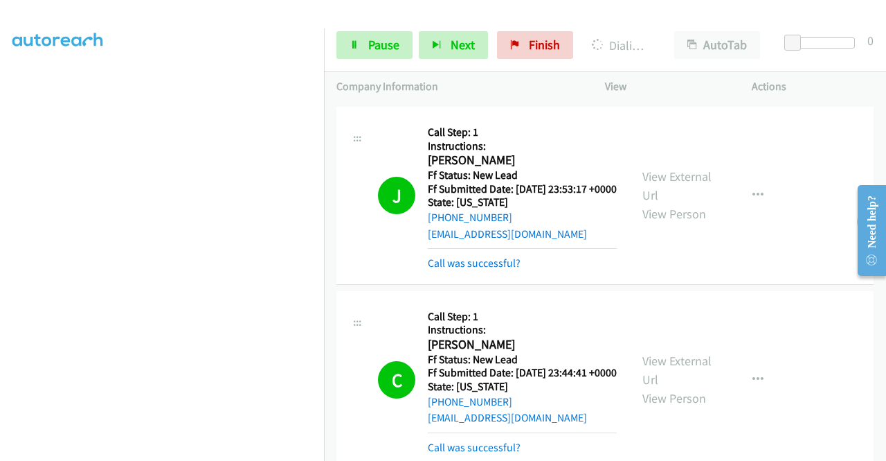
scroll to position [208, 0]
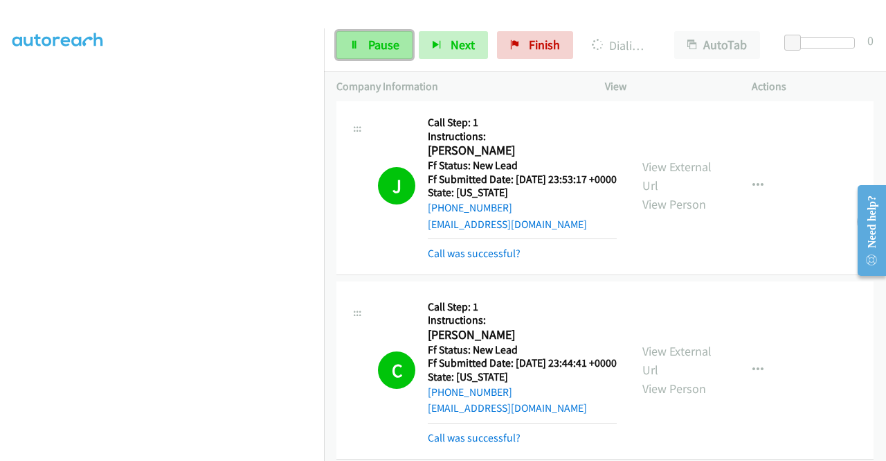
click at [368, 48] on span "Pause" at bounding box center [383, 45] width 31 height 16
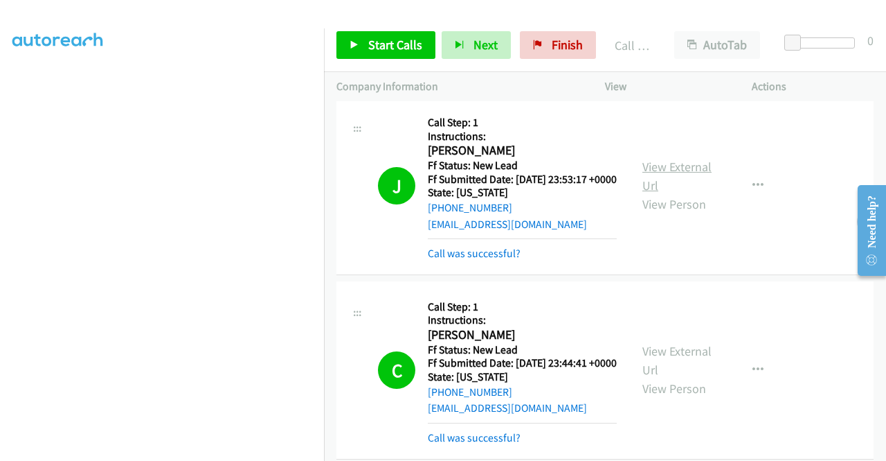
click at [660, 172] on link "View External Url" at bounding box center [677, 176] width 69 height 35
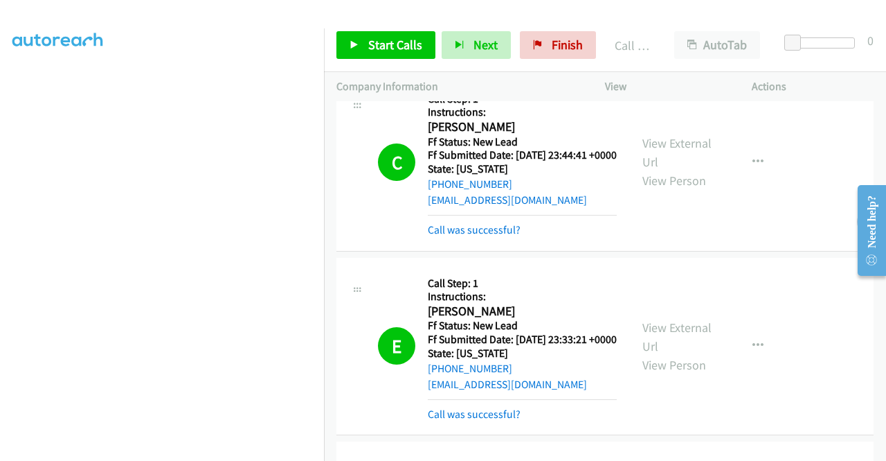
scroll to position [416, 0]
click at [693, 159] on link "View External Url" at bounding box center [677, 152] width 69 height 35
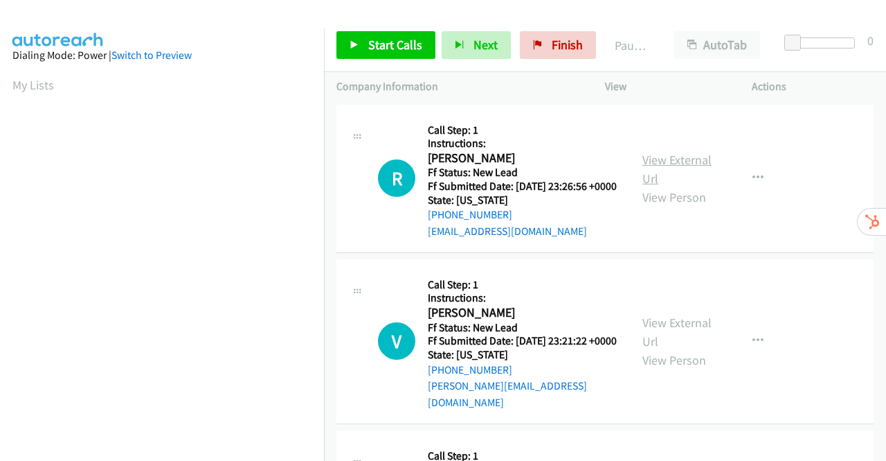
click at [686, 167] on link "View External Url" at bounding box center [677, 169] width 69 height 35
click at [679, 341] on link "View External Url" at bounding box center [677, 331] width 69 height 35
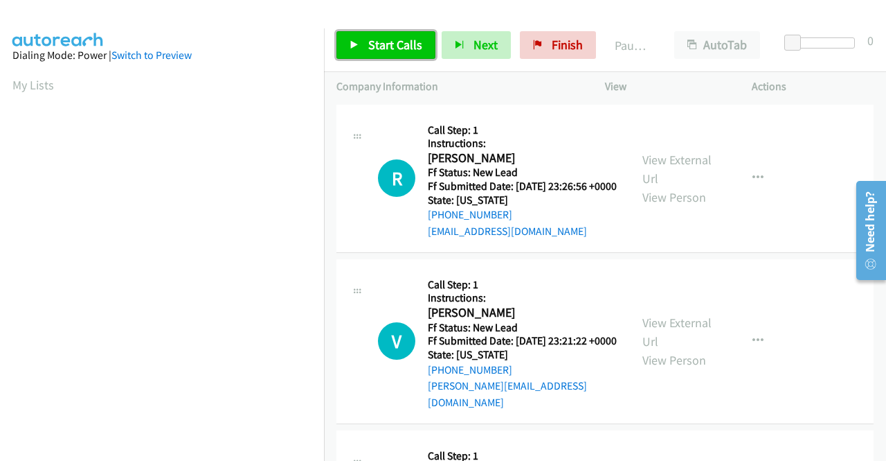
click at [389, 49] on span "Start Calls" at bounding box center [395, 45] width 54 height 16
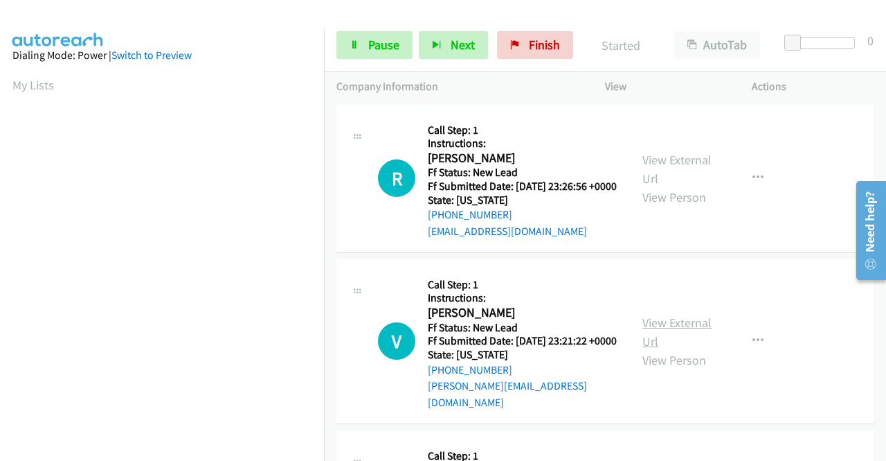
scroll to position [208, 0]
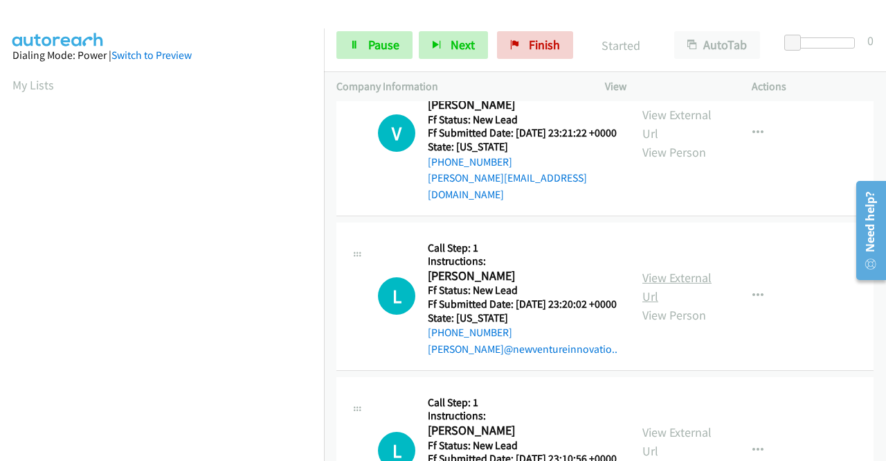
click at [682, 295] on link "View External Url" at bounding box center [677, 286] width 69 height 35
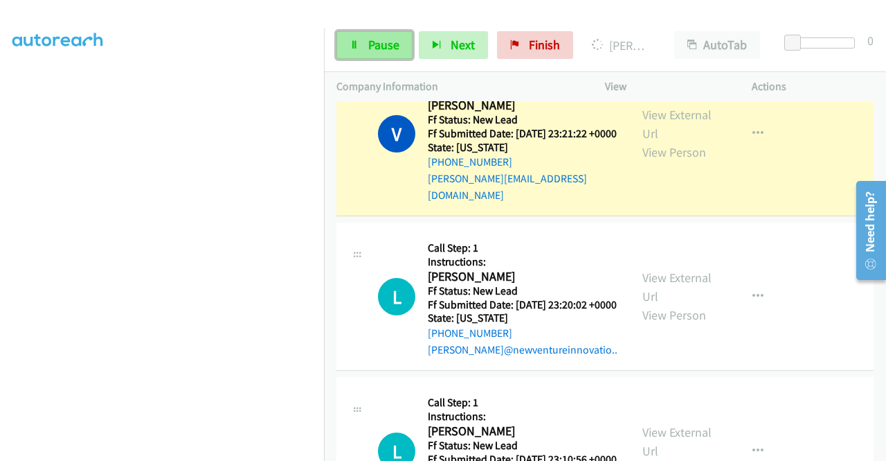
click at [371, 46] on span "Pause" at bounding box center [383, 45] width 31 height 16
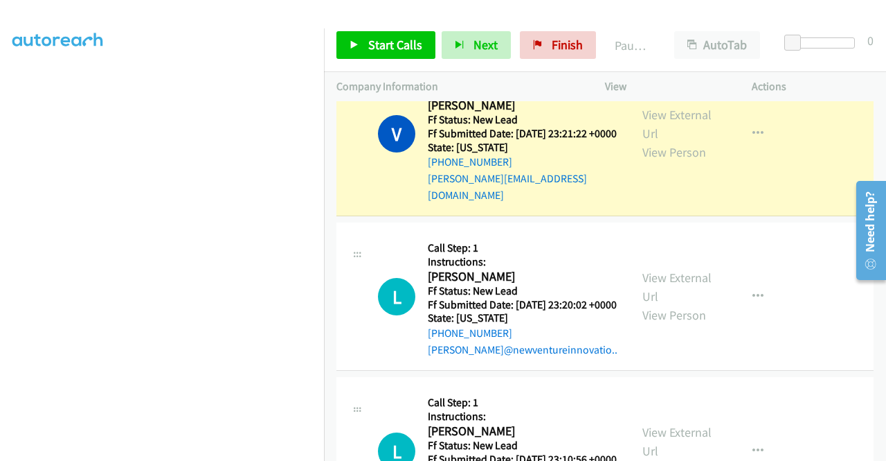
scroll to position [0, 0]
